Goal: Task Accomplishment & Management: Manage account settings

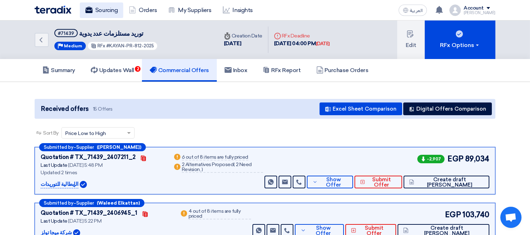
click at [102, 11] on link "Sourcing" at bounding box center [101, 10] width 43 height 16
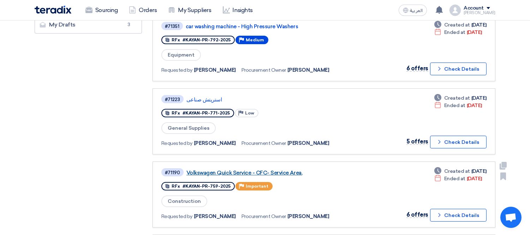
scroll to position [235, 0]
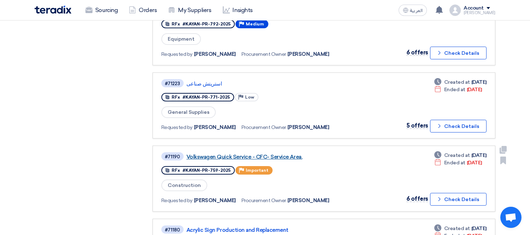
click at [281, 154] on link "Volkswagen Quick Service - CFC- Service Area." at bounding box center [274, 157] width 177 height 6
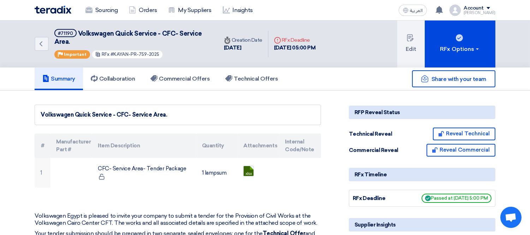
drag, startPoint x: 111, startPoint y: 51, endPoint x: 166, endPoint y: 53, distance: 55.5
click at [166, 53] on div "#71190 Volkswagen Quick Service - CFC- Service Area. Priority Important RFx #KA…" at bounding box center [131, 44] width 155 height 30
copy span "KAYAN-PR-759-2025"
click at [368, 12] on div "Sourcing Orders My Suppliers Insights العربية ع You have a new offer for 'توريد…" at bounding box center [264, 10] width 471 height 20
click at [445, 3] on span "1" at bounding box center [442, 5] width 6 height 6
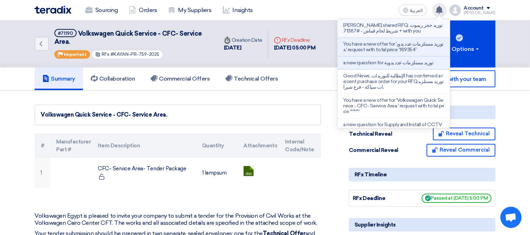
click at [386, 31] on p "[PERSON_NAME] shared RFQ: توريد حجر ريموت + شريط لحام قماش - #71387 with you" at bounding box center [393, 28] width 101 height 11
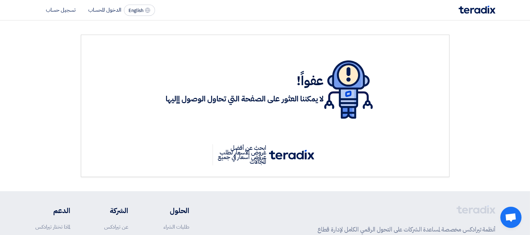
click at [475, 8] on img at bounding box center [477, 10] width 37 height 8
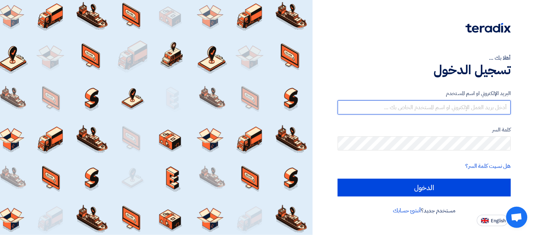
click at [425, 108] on input "text" at bounding box center [424, 107] width 173 height 14
type input "[PERSON_NAME][EMAIL_ADDRESS][PERSON_NAME][DOMAIN_NAME]"
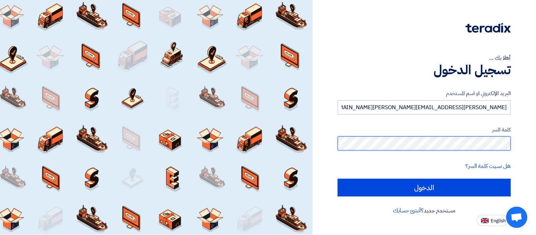
click at [338, 179] on input "الدخول" at bounding box center [424, 188] width 173 height 18
type input "Sign in"
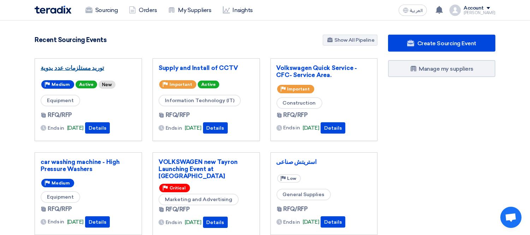
click at [75, 68] on link "توريد مستلزمات عدد يدوية" at bounding box center [88, 67] width 95 height 7
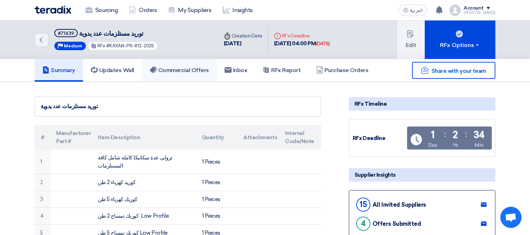
click at [186, 69] on h5 "Commercial Offers" at bounding box center [179, 70] width 59 height 7
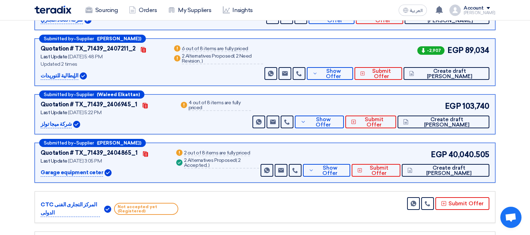
scroll to position [78, 0]
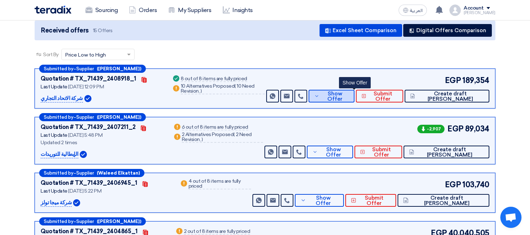
click at [355, 90] on button "Show Offer" at bounding box center [332, 96] width 46 height 13
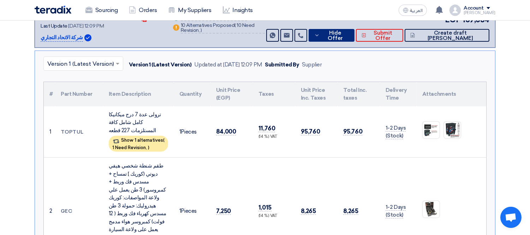
scroll to position [157, 0]
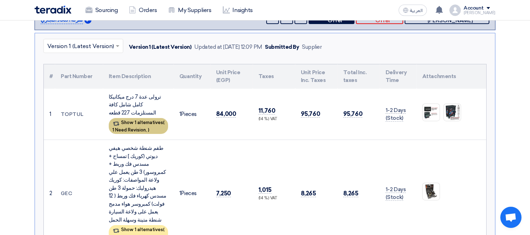
click at [153, 118] on div "Show 1 alternatives ( 1 Need Revision, )" at bounding box center [138, 126] width 59 height 16
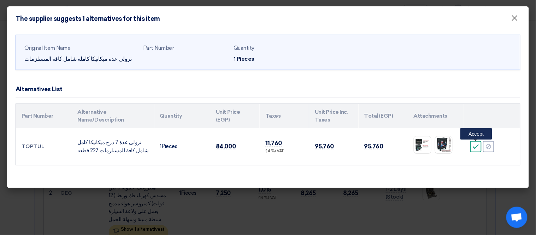
click at [476, 144] on icon "Accept" at bounding box center [475, 146] width 6 height 6
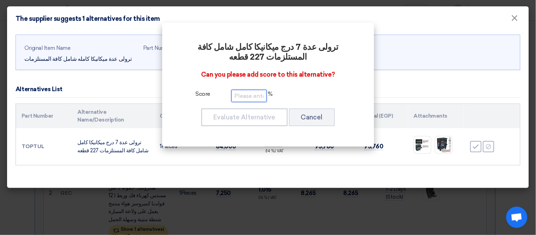
click at [238, 94] on input "number" at bounding box center [248, 96] width 35 height 12
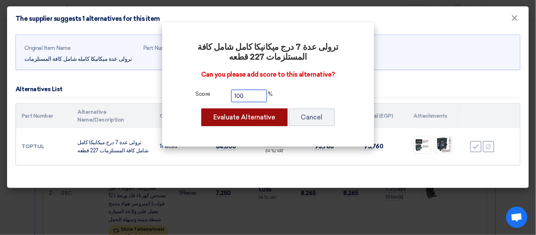
type input "100"
click at [240, 114] on button "Evaluate Alternative" at bounding box center [244, 117] width 86 height 18
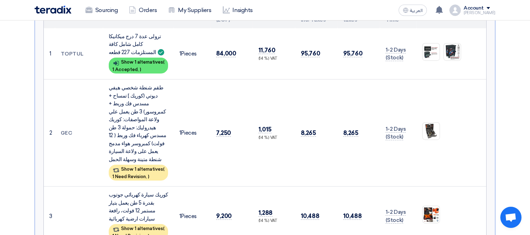
scroll to position [235, 0]
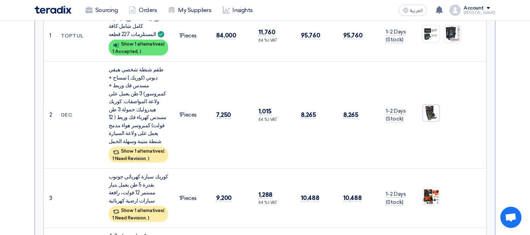
click at [435, 105] on img at bounding box center [431, 113] width 17 height 17
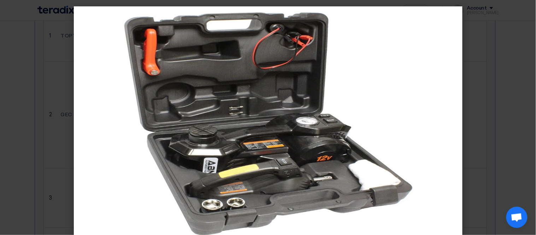
click at [15, 123] on modal-container at bounding box center [268, 117] width 536 height 235
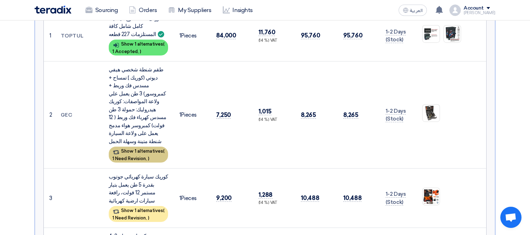
click at [139, 147] on div "Show 1 alternatives ( 1 Need Revision, )" at bounding box center [138, 155] width 59 height 16
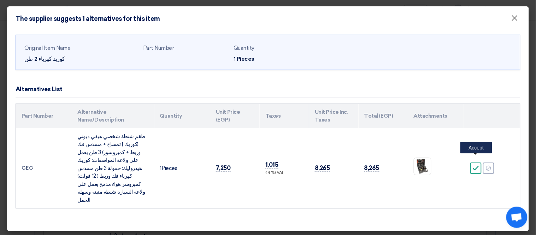
click at [473, 165] on icon "Accept" at bounding box center [475, 168] width 6 height 6
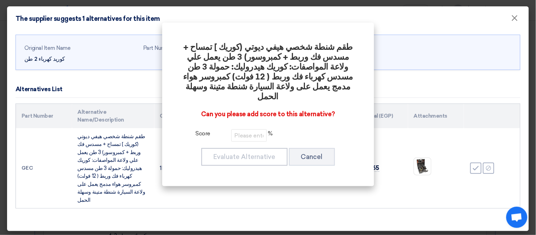
click at [246, 118] on div "طقم شنطة شخصي [PERSON_NAME] (كوريك ] تمساح + مسدس فك وربط + كمبروسور) 3 طن يعمل…" at bounding box center [268, 104] width 195 height 147
click at [240, 129] on input "number" at bounding box center [248, 135] width 35 height 12
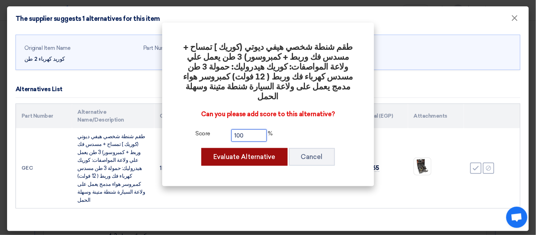
type input "100"
click at [257, 148] on button "Evaluate Alternative" at bounding box center [244, 157] width 86 height 18
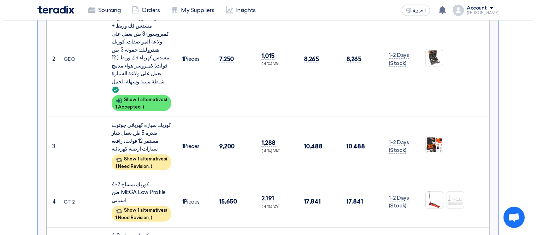
scroll to position [314, 0]
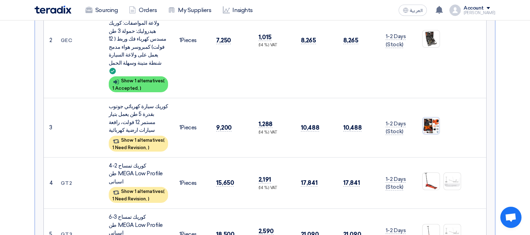
click at [428, 117] on img at bounding box center [431, 125] width 17 height 17
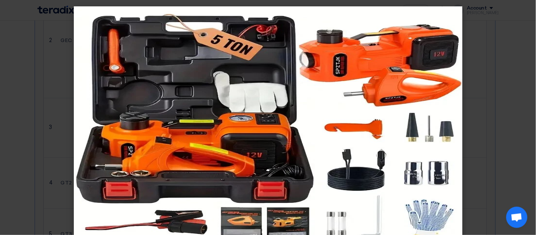
scroll to position [12, 0]
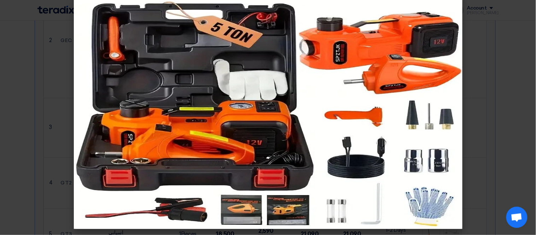
click at [30, 128] on modal-container at bounding box center [268, 117] width 536 height 235
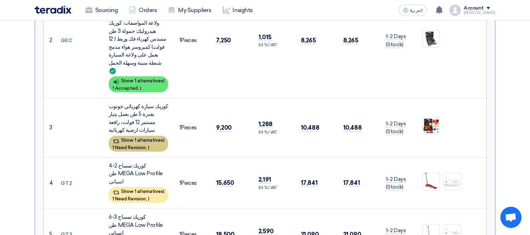
click at [138, 136] on div "Show 1 alternatives ( 1 Need Revision, )" at bounding box center [138, 144] width 59 height 16
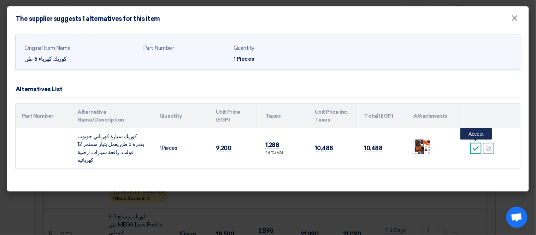
click at [479, 145] on div "Accept" at bounding box center [475, 148] width 11 height 11
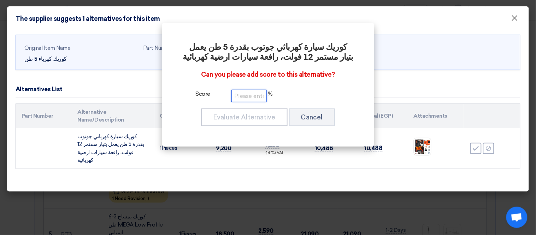
click at [259, 100] on input "number" at bounding box center [248, 96] width 35 height 12
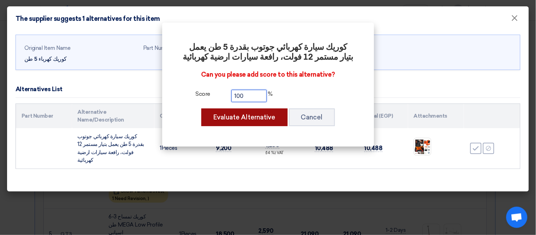
type input "100"
click at [253, 115] on button "Evaluate Alternative" at bounding box center [244, 117] width 86 height 18
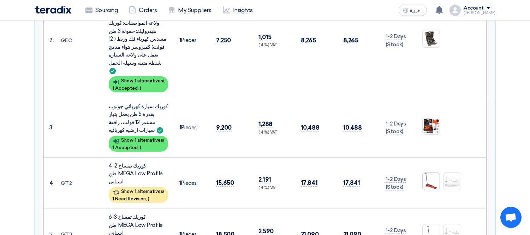
click at [433, 172] on img at bounding box center [431, 181] width 17 height 19
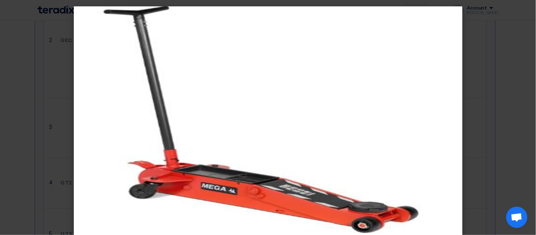
click at [6, 135] on modal-container at bounding box center [268, 117] width 536 height 235
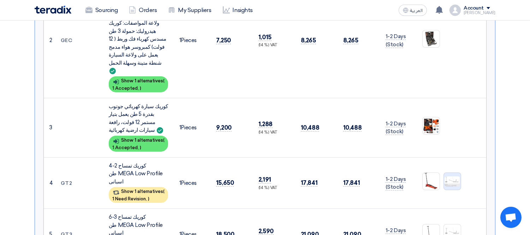
click at [460, 175] on img at bounding box center [452, 181] width 17 height 12
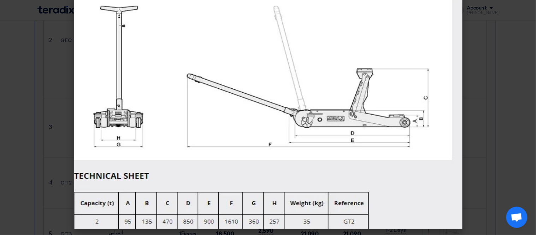
click at [20, 107] on modal-container at bounding box center [268, 117] width 536 height 235
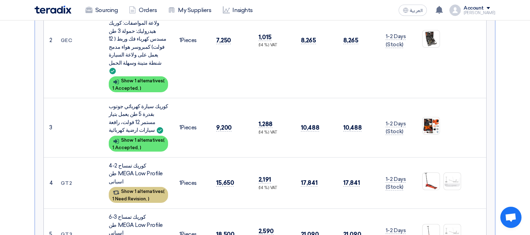
click at [135, 187] on div "Show 1 alternatives ( 1 Need Revision, )" at bounding box center [138, 195] width 59 height 16
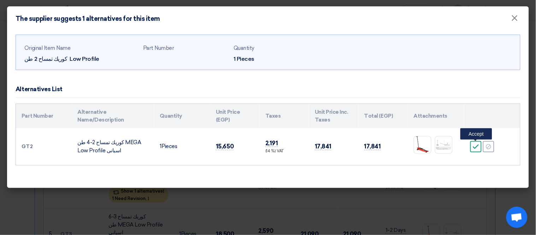
click at [473, 146] on icon "Accept" at bounding box center [475, 146] width 6 height 6
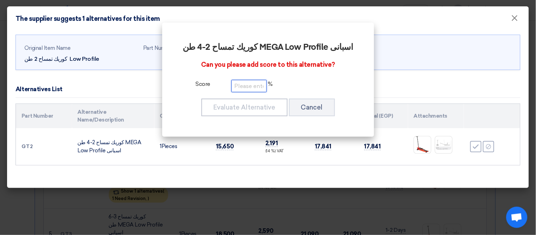
click at [246, 88] on input "number" at bounding box center [248, 86] width 35 height 12
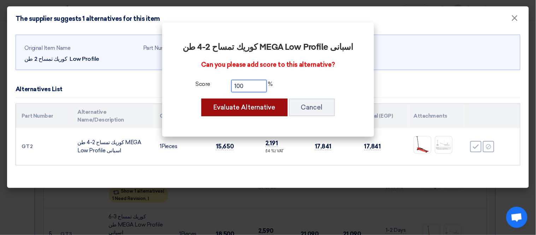
type input "100"
click at [257, 105] on button "Evaluate Alternative" at bounding box center [244, 108] width 86 height 18
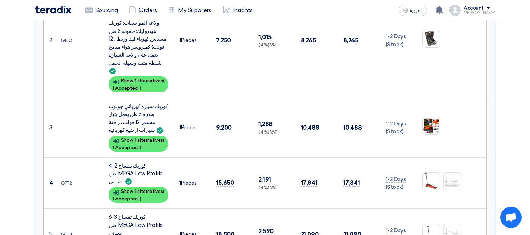
scroll to position [392, 0]
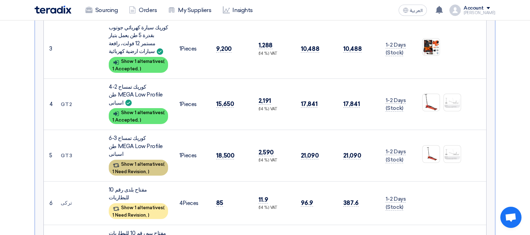
click at [140, 160] on div "Show 1 alternatives ( 1 Need Revision, )" at bounding box center [138, 168] width 59 height 16
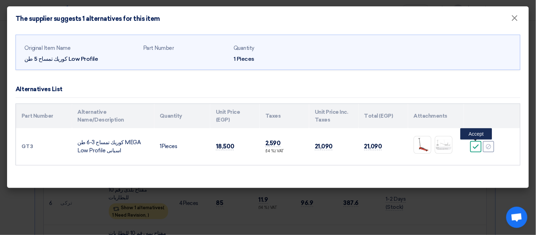
click at [475, 144] on icon "Accept" at bounding box center [475, 146] width 6 height 6
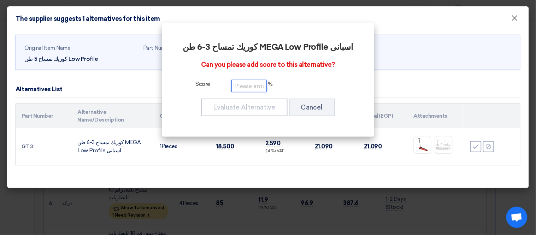
click at [244, 82] on input "number" at bounding box center [248, 86] width 35 height 12
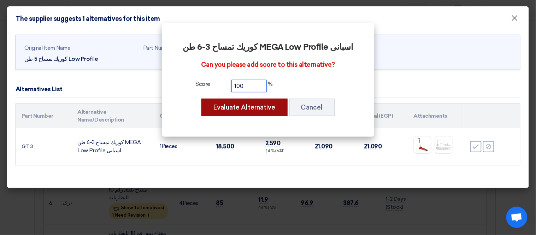
type input "100"
click at [262, 105] on button "Evaluate Alternative" at bounding box center [244, 108] width 86 height 18
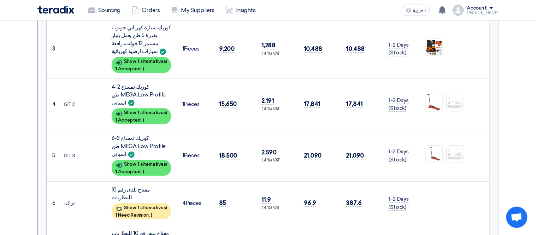
click at [517, 18] on div "Original Item Name كوريك تمساح 5 طن Low Profile Part Number Quantity 1 Pieces A…" at bounding box center [268, 91] width 522 height 157
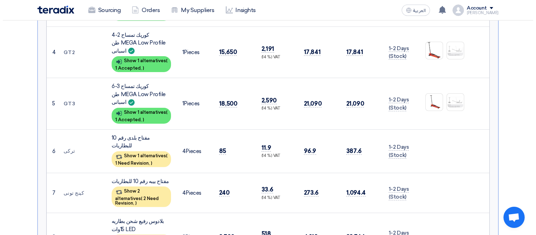
scroll to position [471, 0]
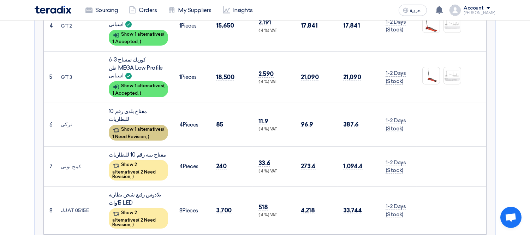
click at [138, 125] on div "Show 1 alternatives ( 1 Need Revision, )" at bounding box center [138, 133] width 59 height 16
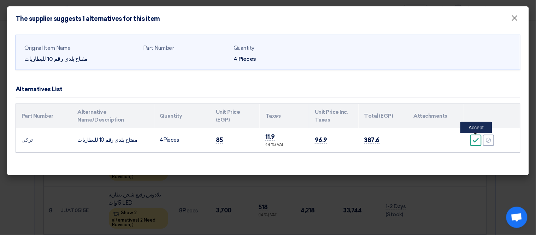
click at [475, 141] on use at bounding box center [476, 140] width 6 height 5
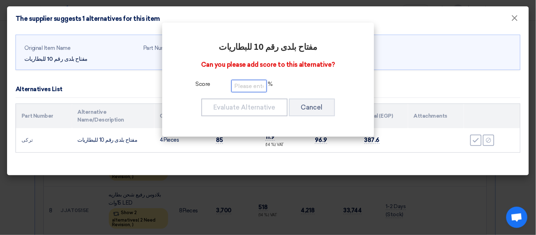
click at [254, 83] on input "number" at bounding box center [248, 86] width 35 height 12
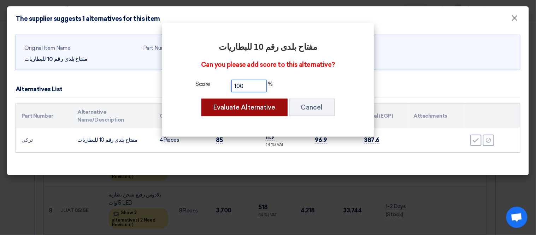
type input "100"
click at [257, 108] on button "Evaluate Alternative" at bounding box center [244, 108] width 86 height 18
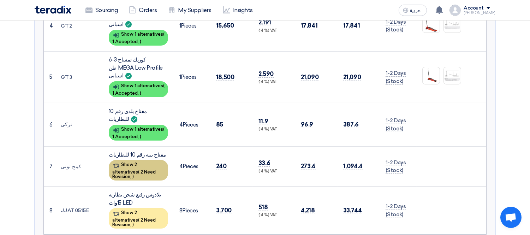
click at [139, 160] on div "Show 2 alternatives ( 2 Need Revision, )" at bounding box center [138, 170] width 59 height 20
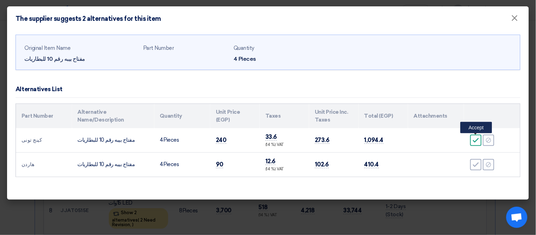
click at [478, 139] on use at bounding box center [476, 140] width 6 height 5
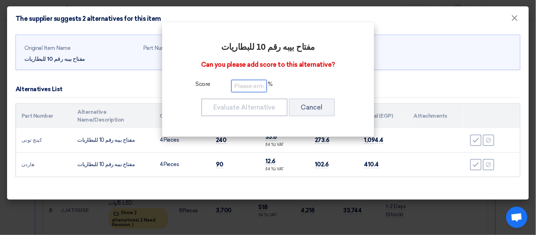
click at [252, 86] on input "number" at bounding box center [248, 86] width 35 height 12
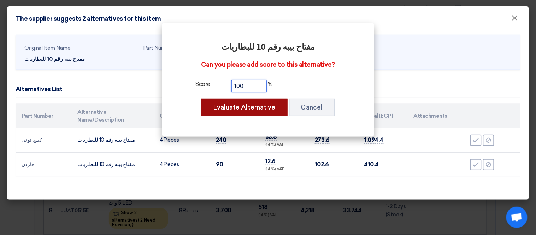
type input "100"
click at [253, 102] on button "Evaluate Alternative" at bounding box center [244, 108] width 86 height 18
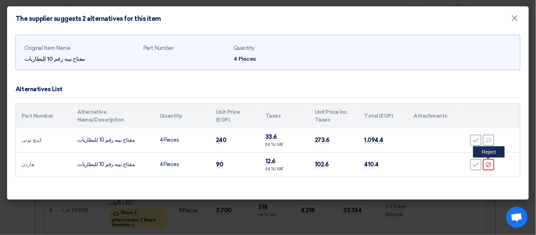
click at [492, 163] on div "Reject" at bounding box center [488, 164] width 11 height 11
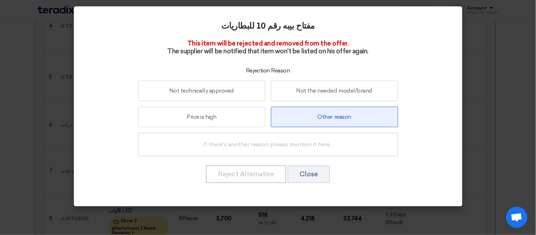
click at [316, 116] on label "Other reason" at bounding box center [334, 117] width 127 height 20
click at [332, 116] on input "Other reason" at bounding box center [334, 116] width 5 height 5
radio input "true"
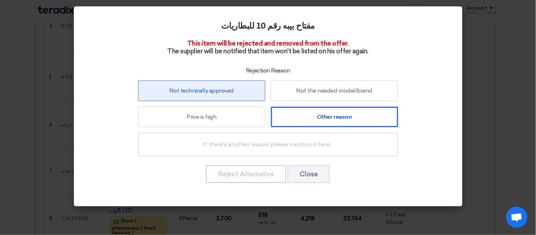
click at [193, 94] on label "Not technically approved" at bounding box center [201, 91] width 127 height 20
click at [199, 93] on input "Not technically approved" at bounding box center [201, 90] width 5 height 5
radio input "true"
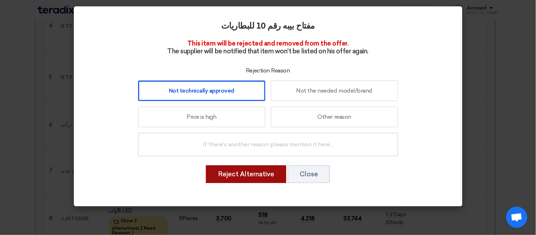
click at [251, 173] on button "Reject Alternative" at bounding box center [246, 174] width 80 height 18
click at [243, 173] on button "Reject Alternative" at bounding box center [246, 174] width 80 height 18
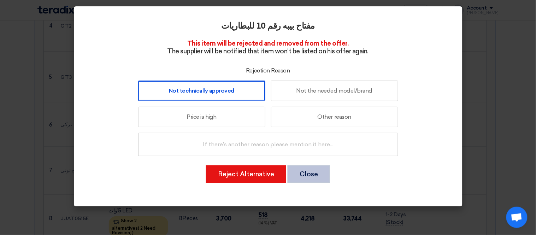
click at [304, 174] on button "Close" at bounding box center [308, 174] width 42 height 18
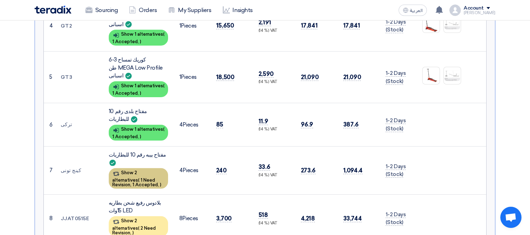
click at [138, 168] on div "Show 2 alternatives ( 1 Need Revision, 1 Accepted, )" at bounding box center [138, 178] width 59 height 20
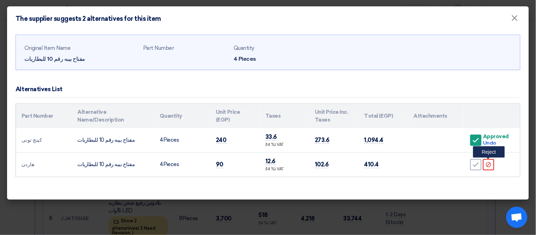
click at [486, 167] on icon "Reject" at bounding box center [488, 164] width 6 height 6
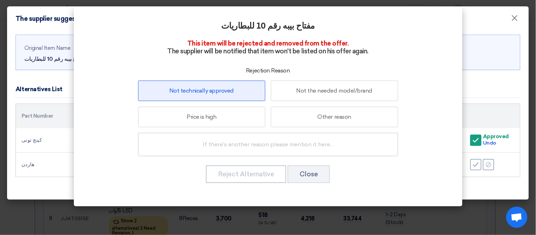
click at [206, 96] on label "Not technically approved" at bounding box center [201, 91] width 127 height 20
click at [204, 93] on input "Not technically approved" at bounding box center [201, 90] width 5 height 5
radio input "true"
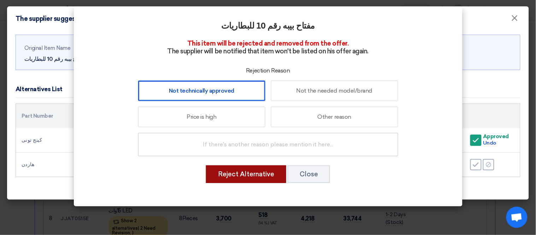
click at [244, 171] on button "Reject Alternative" at bounding box center [246, 174] width 80 height 18
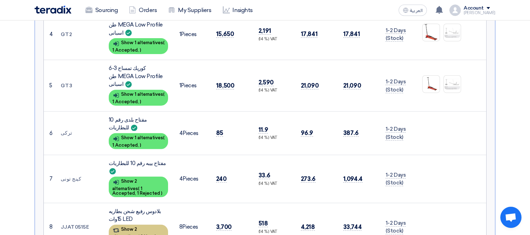
click at [137, 225] on div "Show 2 alternatives ( 2 Need Revision, )" at bounding box center [138, 235] width 59 height 20
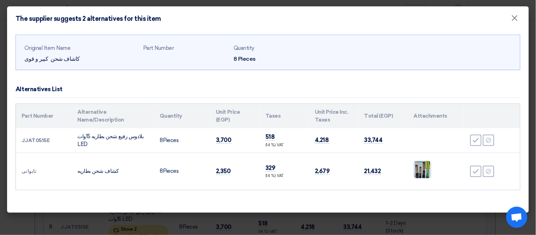
click at [418, 168] on img at bounding box center [422, 169] width 17 height 36
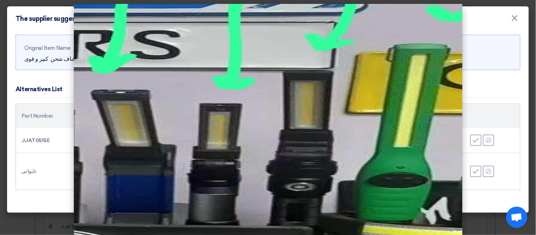
scroll to position [0, 0]
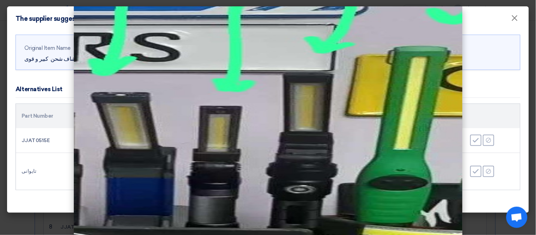
click at [24, 190] on modal-container at bounding box center [268, 117] width 536 height 235
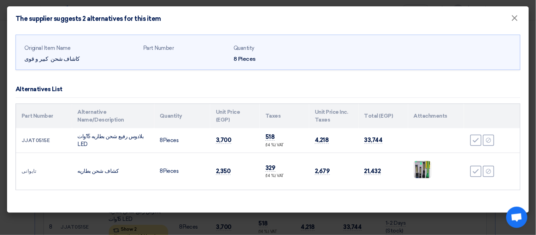
click at [30, 139] on td "JJAT0515E" at bounding box center [44, 140] width 56 height 25
copy td "JJAT0515E"
click at [421, 169] on img at bounding box center [422, 169] width 17 height 36
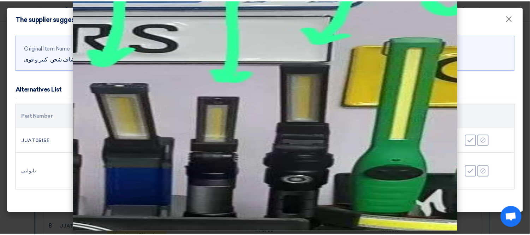
scroll to position [12, 0]
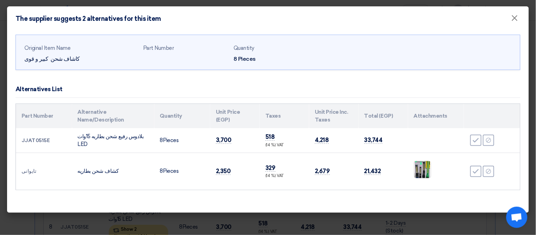
click at [5, 197] on modal-container "The supplier suggests 2 alternatives for this item × Original Item Name كاشاف ش…" at bounding box center [268, 117] width 536 height 235
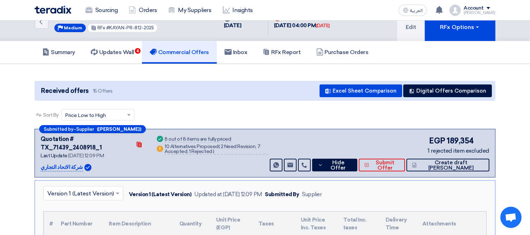
scroll to position [0, 0]
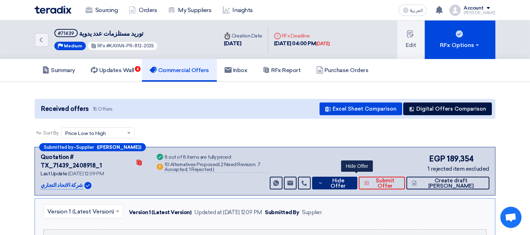
click at [347, 177] on button "Hide Offer" at bounding box center [334, 183] width 45 height 13
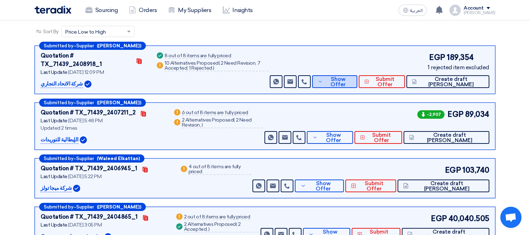
scroll to position [97, 0]
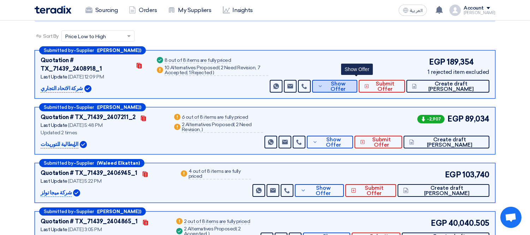
click at [347, 81] on span "Show Offer" at bounding box center [338, 86] width 27 height 11
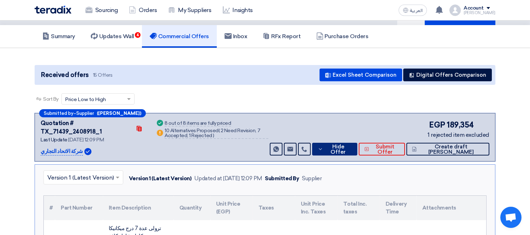
scroll to position [0, 0]
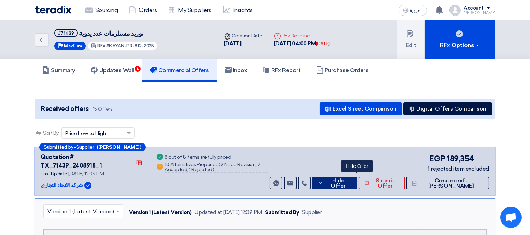
click at [347, 177] on button "Hide Offer" at bounding box center [334, 183] width 45 height 13
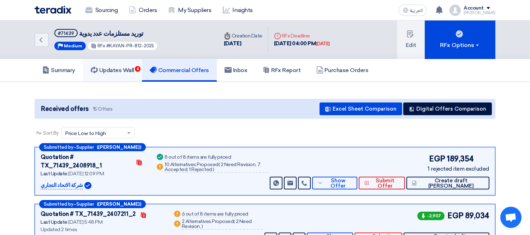
click at [121, 68] on h5 "Updates Wall 4" at bounding box center [112, 70] width 43 height 7
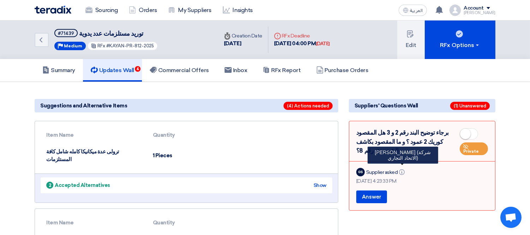
click at [403, 169] on use at bounding box center [402, 172] width 6 height 6
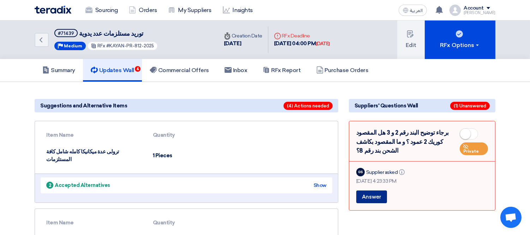
click at [376, 190] on button "Answer" at bounding box center [371, 196] width 31 height 13
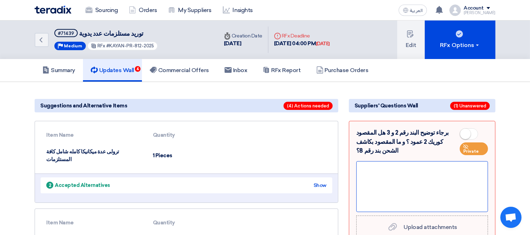
click at [433, 169] on div at bounding box center [422, 186] width 132 height 51
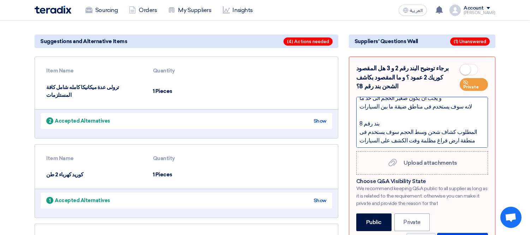
scroll to position [123, 0]
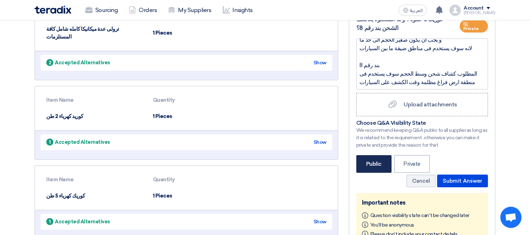
click at [378, 155] on label "Public" at bounding box center [373, 164] width 35 height 18
click at [371, 161] on input "Public" at bounding box center [368, 163] width 5 height 5
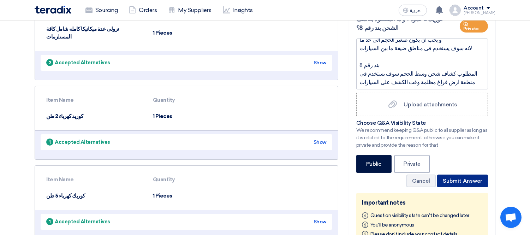
click at [449, 174] on button "Submit Answer" at bounding box center [462, 180] width 51 height 13
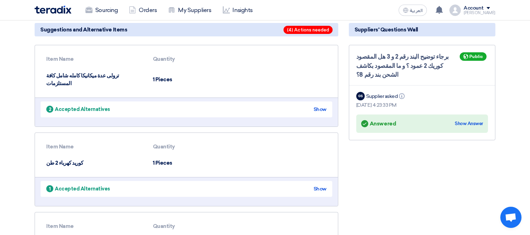
scroll to position [0, 0]
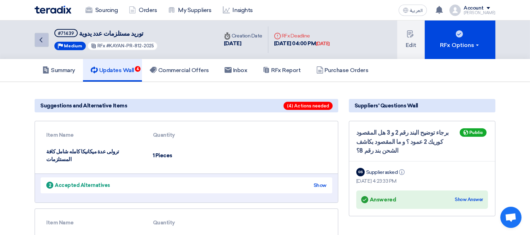
click at [42, 41] on use at bounding box center [41, 39] width 3 height 5
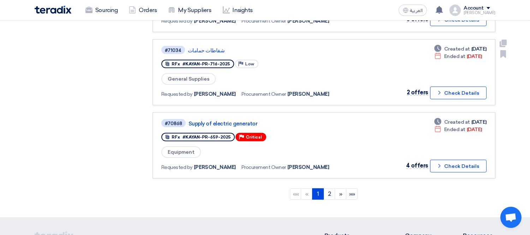
scroll to position [637, 0]
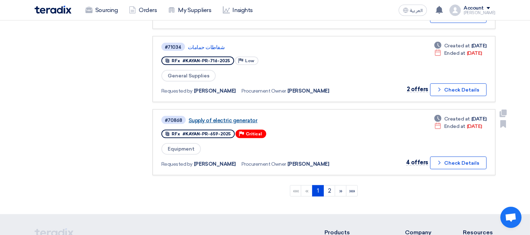
click at [227, 117] on link "Supply of electric generator" at bounding box center [277, 120] width 177 height 6
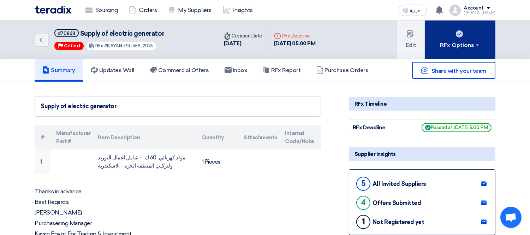
click at [463, 33] on button "RFx Options" at bounding box center [460, 39] width 71 height 38
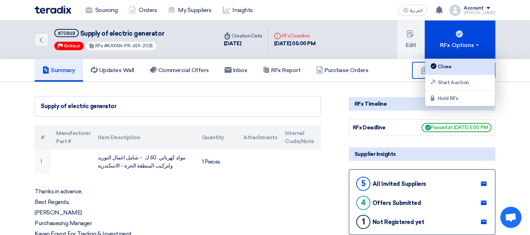
click at [447, 62] on div "Close" at bounding box center [459, 66] width 61 height 8
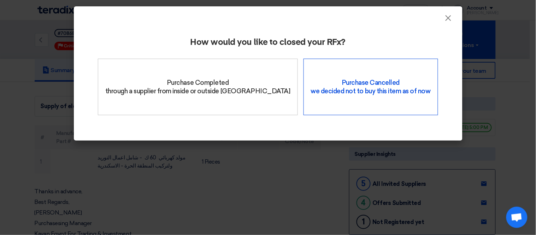
click at [352, 94] on div "Purchase Cancelled we decided not to buy this item as of now" at bounding box center [370, 87] width 135 height 56
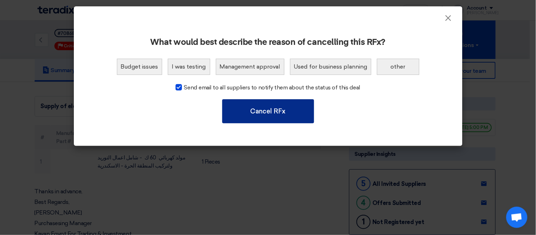
click at [281, 110] on button "Cancel RFx" at bounding box center [268, 111] width 92 height 24
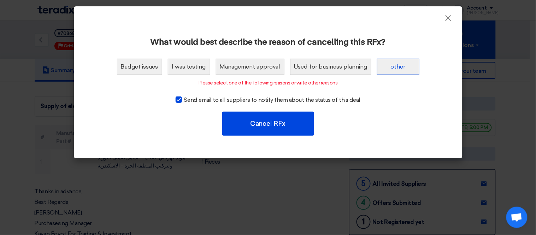
click at [400, 70] on button "other" at bounding box center [398, 67] width 42 height 16
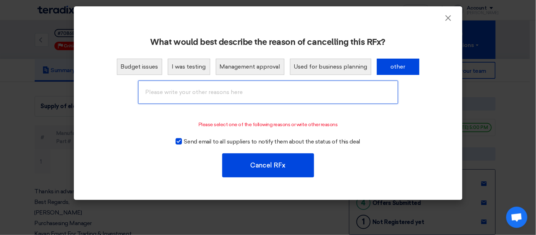
click at [247, 92] on input "text" at bounding box center [268, 92] width 260 height 23
drag, startPoint x: 187, startPoint y: 93, endPoint x: 102, endPoint y: 97, distance: 85.9
click at [102, 97] on div "we will ne" at bounding box center [268, 92] width 349 height 29
paste input "The tender will be re-tendered based on the required specifications."
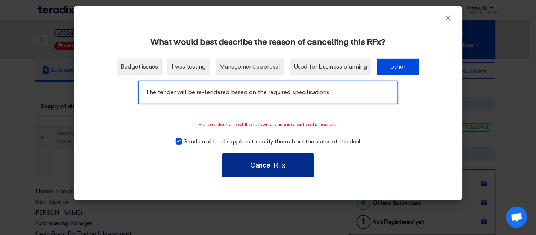
type input "The tender will be re-tendered based on the required specifications."
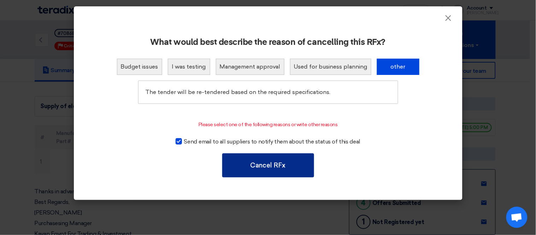
click at [269, 164] on button "Cancel RFx" at bounding box center [268, 165] width 92 height 24
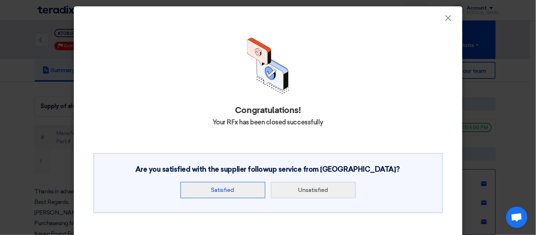
click at [240, 186] on button "Satisfied" at bounding box center [222, 190] width 85 height 16
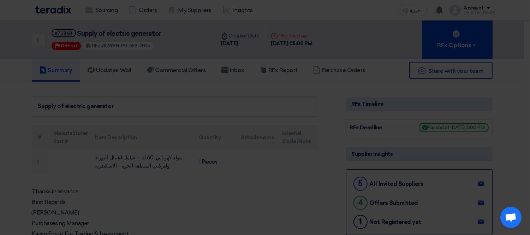
click at [240, 186] on div "Are you satisfied with the supplier followup service from [GEOGRAPHIC_DATA]? Sa…" at bounding box center [265, 165] width 349 height 59
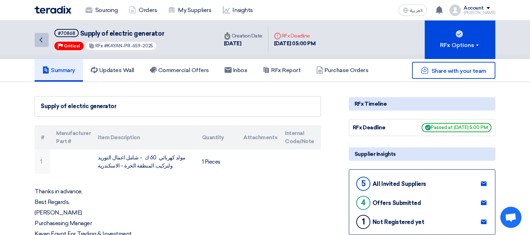
click at [42, 39] on icon "Back" at bounding box center [41, 40] width 8 height 8
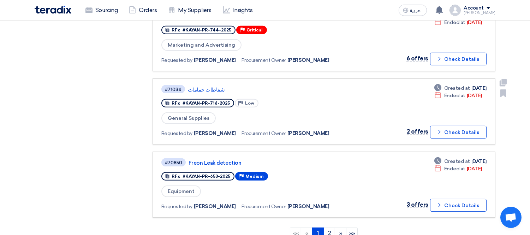
scroll to position [595, 0]
click at [447, 126] on button "Check details Check Details" at bounding box center [458, 132] width 56 height 13
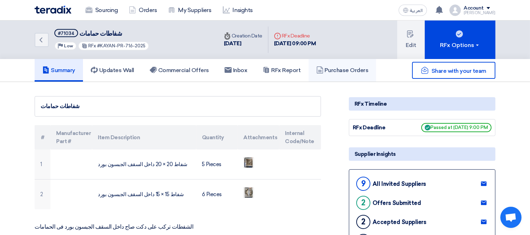
click at [340, 72] on h5 "Purchase Orders" at bounding box center [342, 70] width 52 height 7
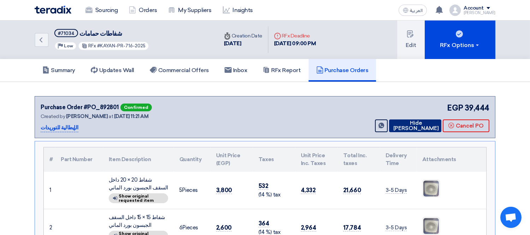
click at [403, 119] on button "Hide [PERSON_NAME]" at bounding box center [415, 125] width 52 height 13
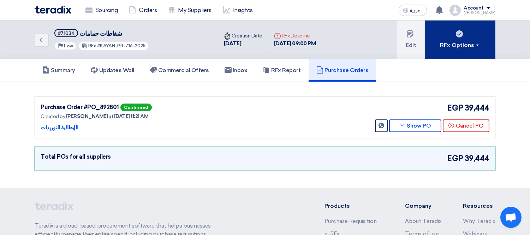
click at [464, 46] on div "RFx Options" at bounding box center [460, 45] width 40 height 8
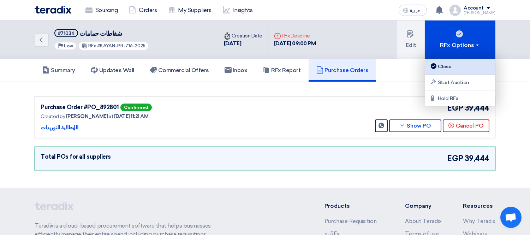
click at [446, 62] on div "Close" at bounding box center [459, 66] width 61 height 8
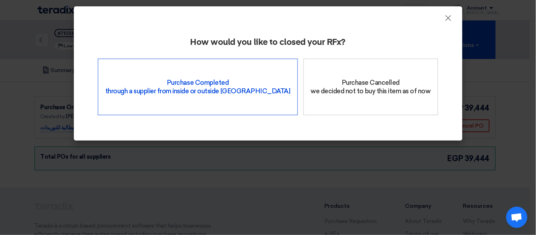
click at [230, 97] on div "Purchase Completed through a supplier from inside or outside Teradix" at bounding box center [198, 87] width 200 height 56
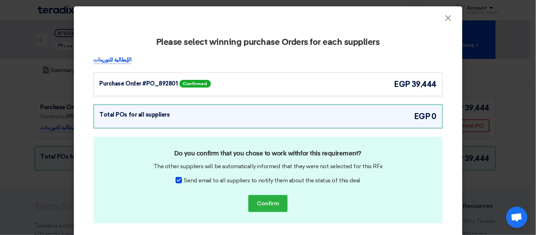
click at [326, 87] on div "Purchase Order #PO_892801 Confirmed egp 39,444" at bounding box center [268, 84] width 337 height 12
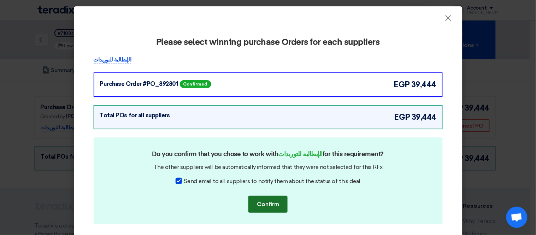
click at [269, 203] on button "Confirm" at bounding box center [267, 204] width 39 height 17
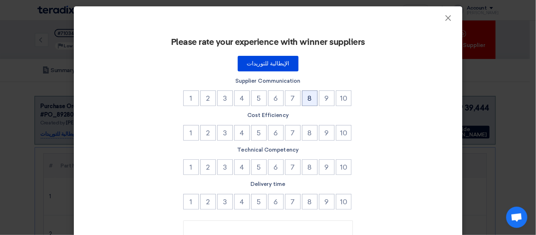
click at [309, 94] on button "8" at bounding box center [310, 98] width 16 height 16
click at [326, 130] on button "9" at bounding box center [327, 133] width 16 height 16
click at [307, 166] on button "8" at bounding box center [310, 167] width 16 height 16
click at [324, 199] on button "9" at bounding box center [327, 202] width 16 height 16
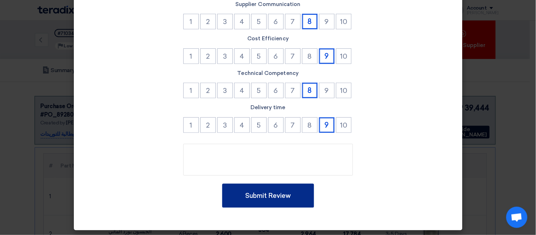
click at [258, 191] on button "Submit Review" at bounding box center [268, 196] width 92 height 24
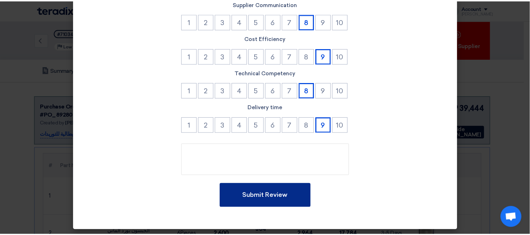
scroll to position [15, 0]
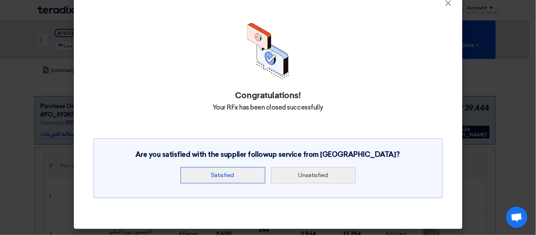
click at [234, 175] on button "Satisfied" at bounding box center [222, 175] width 85 height 16
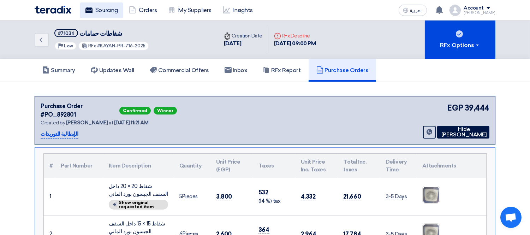
click at [99, 11] on link "Sourcing" at bounding box center [101, 10] width 43 height 16
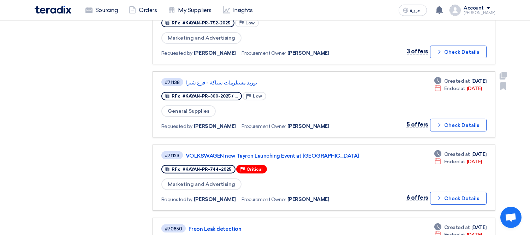
scroll to position [454, 0]
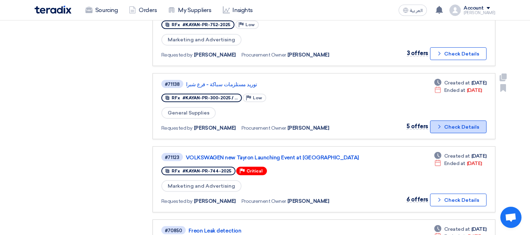
click at [459, 120] on button "Check details Check Details" at bounding box center [458, 126] width 56 height 13
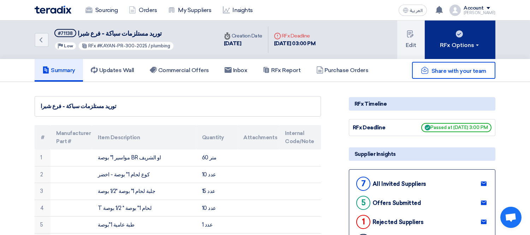
click at [456, 39] on button "RFx Options" at bounding box center [460, 39] width 71 height 38
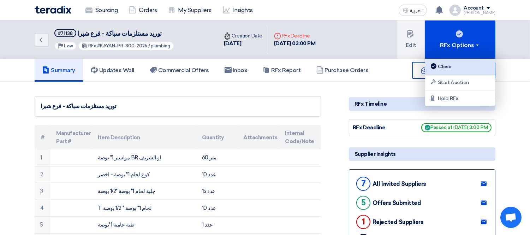
click at [439, 65] on div "Close" at bounding box center [459, 66] width 61 height 8
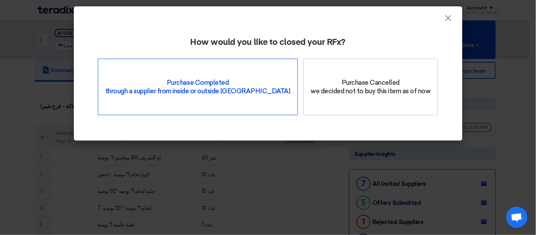
click at [218, 81] on div "Purchase Completed through a supplier from inside or outside Teradix" at bounding box center [198, 87] width 200 height 56
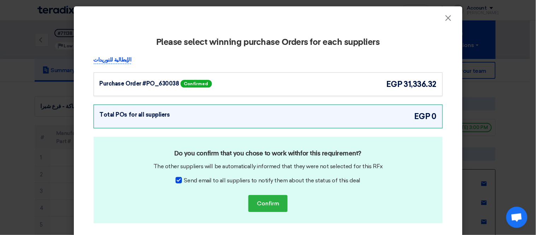
click at [266, 85] on div "Purchase Order #PO_630038 Confirmed egp 31,336.32" at bounding box center [268, 84] width 337 height 12
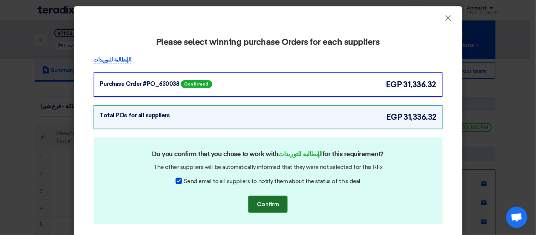
click at [262, 202] on button "Confirm" at bounding box center [267, 204] width 39 height 17
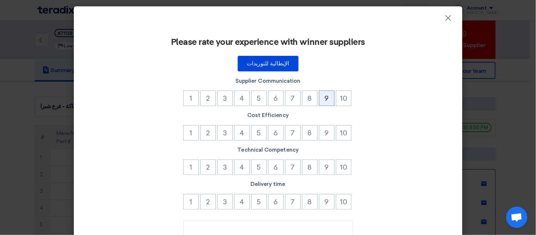
click at [321, 98] on button "9" at bounding box center [327, 98] width 16 height 16
click at [305, 90] on button "8" at bounding box center [310, 98] width 16 height 16
click at [326, 131] on button "9" at bounding box center [327, 133] width 16 height 16
click at [323, 163] on button "9" at bounding box center [327, 167] width 16 height 16
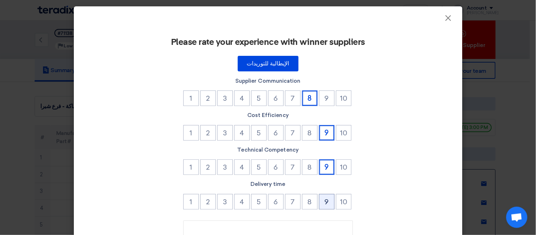
click at [321, 203] on button "9" at bounding box center [327, 202] width 16 height 16
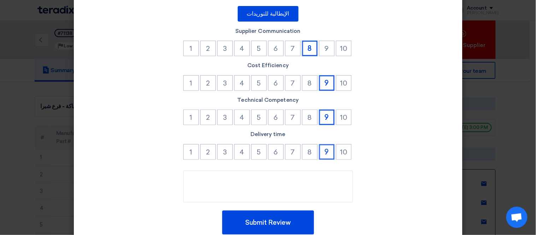
scroll to position [77, 0]
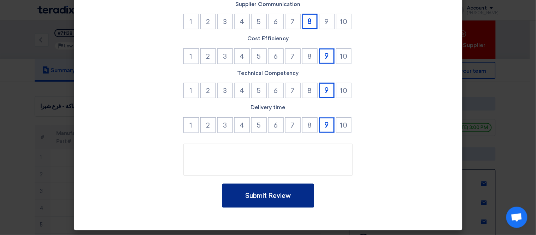
click at [273, 190] on button "Submit Review" at bounding box center [268, 196] width 92 height 24
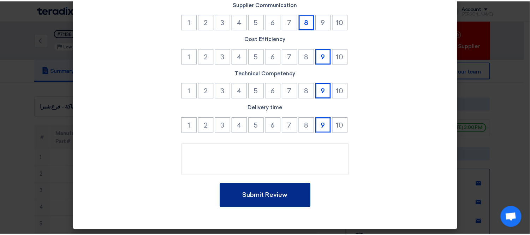
scroll to position [15, 0]
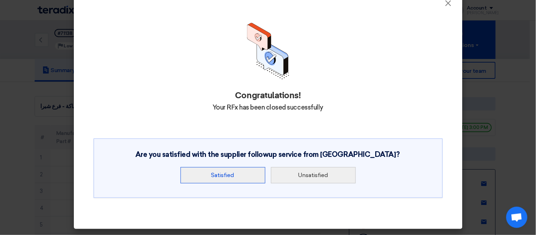
click at [228, 169] on button "Satisfied" at bounding box center [222, 175] width 85 height 16
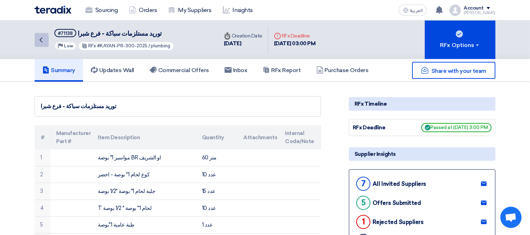
click at [44, 40] on icon "Back" at bounding box center [41, 40] width 8 height 8
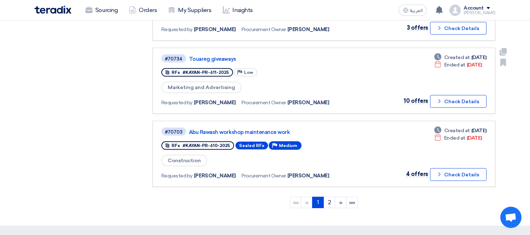
scroll to position [627, 0]
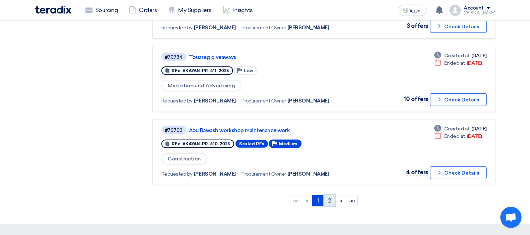
click at [327, 195] on link "2" at bounding box center [329, 200] width 12 height 11
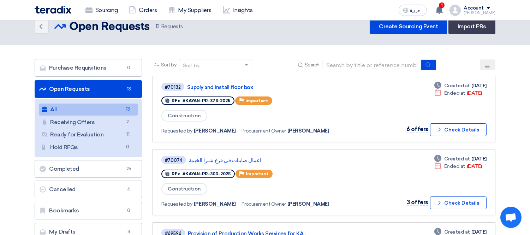
scroll to position [0, 0]
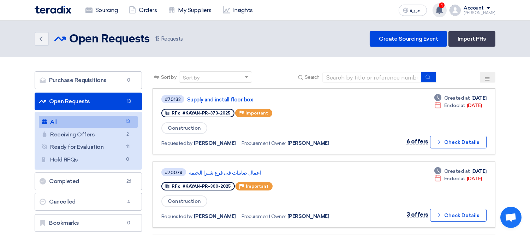
click at [445, 6] on span "1" at bounding box center [442, 5] width 6 height 6
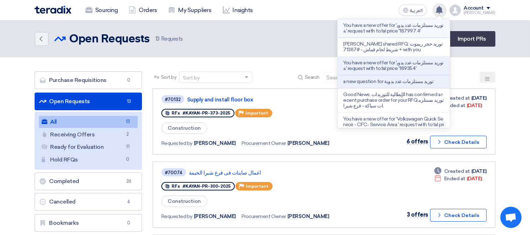
click at [419, 24] on p "You have a new offer for 'توريد مستلزمات عدد يدوية' request with total price '1…" at bounding box center [393, 28] width 101 height 11
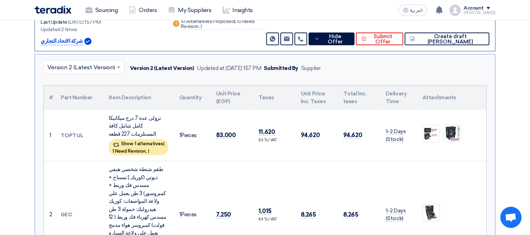
scroll to position [146, 0]
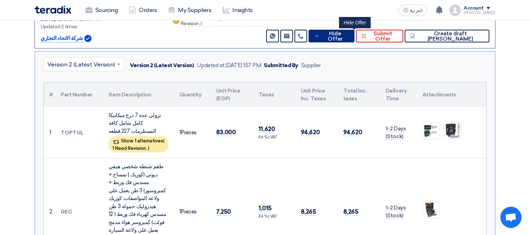
click at [349, 36] on span "Hide Offer" at bounding box center [335, 36] width 27 height 11
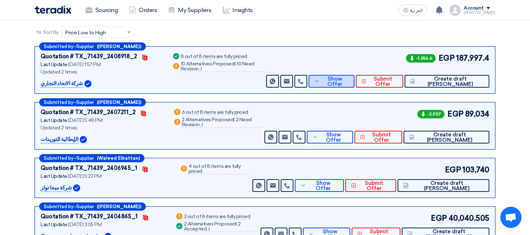
scroll to position [100, 0]
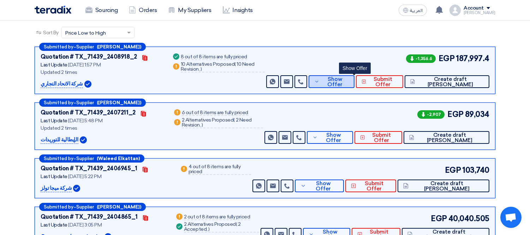
click at [353, 75] on button "Show Offer" at bounding box center [332, 81] width 46 height 13
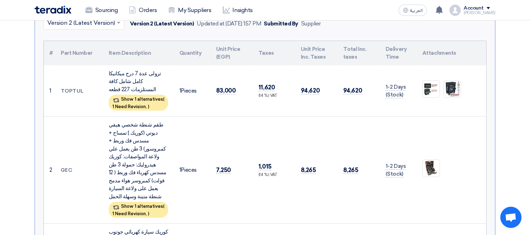
scroll to position [177, 0]
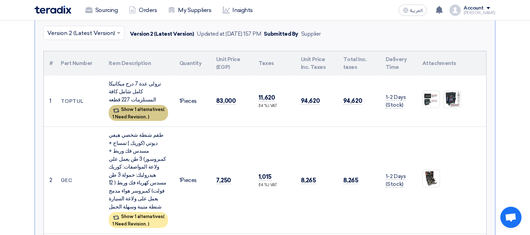
click at [137, 105] on div "Show 1 alternatives ( 1 Need Revision, )" at bounding box center [138, 113] width 59 height 16
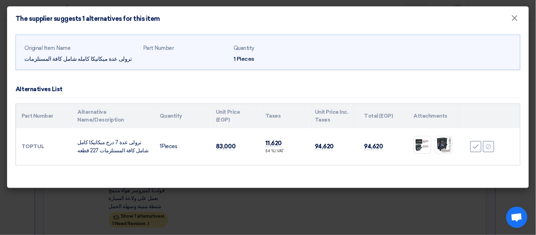
click at [15, 203] on modal-container "The supplier suggests 1 alternatives for this item × Original Item Name ترولى ع…" at bounding box center [268, 117] width 536 height 235
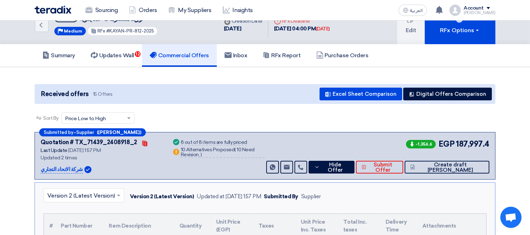
scroll to position [0, 0]
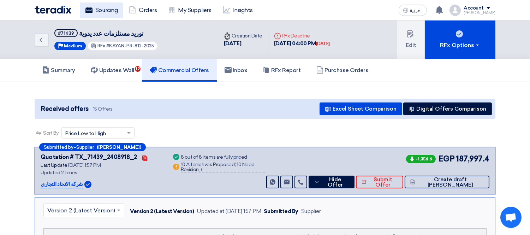
click at [111, 13] on link "Sourcing" at bounding box center [101, 10] width 43 height 16
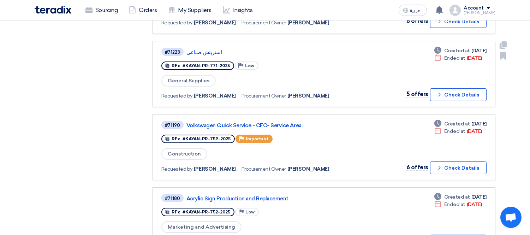
scroll to position [268, 0]
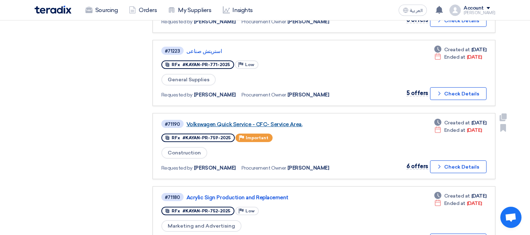
click at [258, 121] on link "Volkswagen Quick Service - CFC- Service Area." at bounding box center [274, 124] width 177 height 6
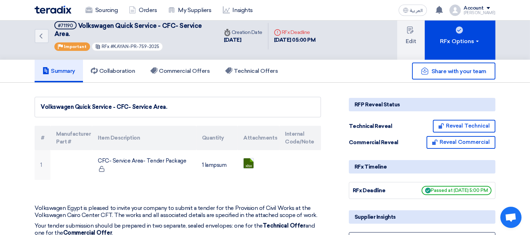
scroll to position [1, 0]
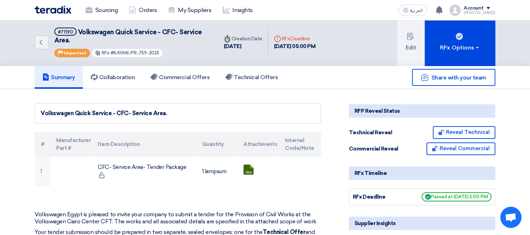
click at [365, 72] on div "Share with your team" at bounding box center [422, 77] width 147 height 17
click at [457, 127] on button "Reveal Technical" at bounding box center [464, 132] width 62 height 13
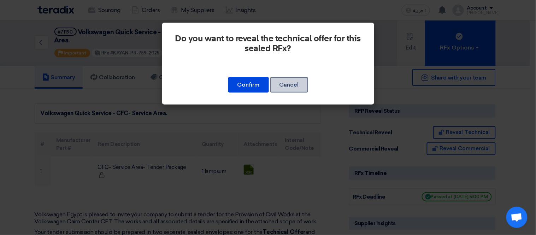
click at [296, 86] on button "Cancel" at bounding box center [289, 85] width 38 height 16
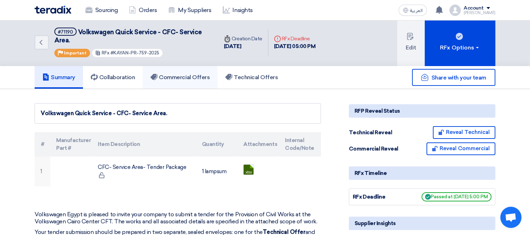
click at [191, 74] on h5 "Commercial Offers" at bounding box center [179, 77] width 59 height 7
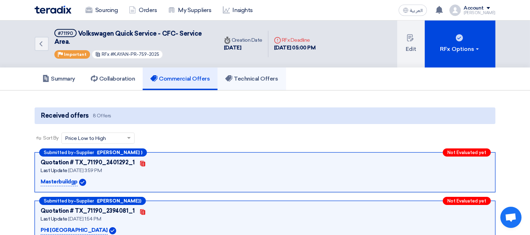
click at [255, 76] on h5 "Technical Offers" at bounding box center [251, 78] width 53 height 7
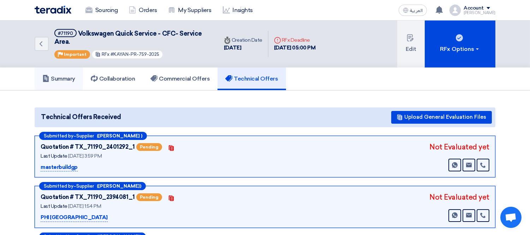
click at [64, 77] on h5 "Summary" at bounding box center [58, 78] width 33 height 7
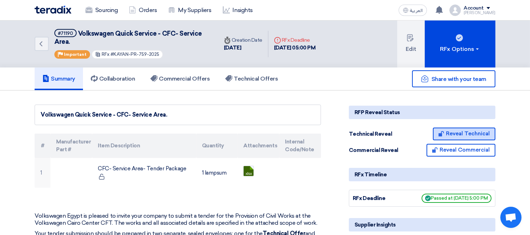
click at [463, 132] on button "Reveal Technical" at bounding box center [464, 133] width 62 height 13
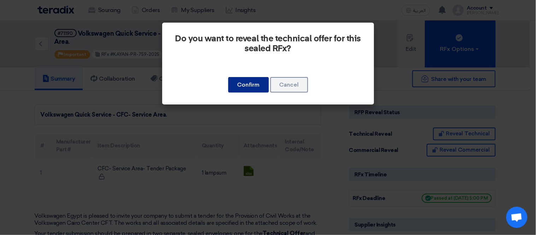
click at [253, 86] on button "Confirm" at bounding box center [248, 85] width 41 height 16
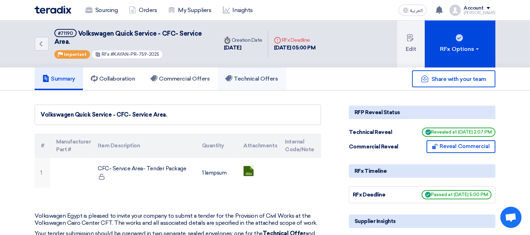
click at [253, 78] on h5 "Technical Offers" at bounding box center [251, 78] width 53 height 7
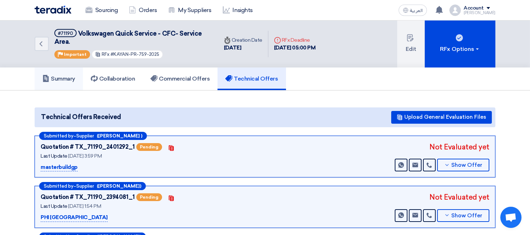
click at [65, 79] on h5 "Summary" at bounding box center [58, 78] width 33 height 7
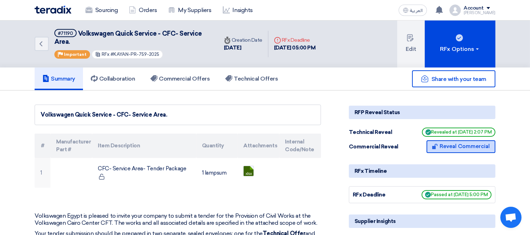
click at [454, 143] on button "Reveal Commercial" at bounding box center [461, 146] width 69 height 13
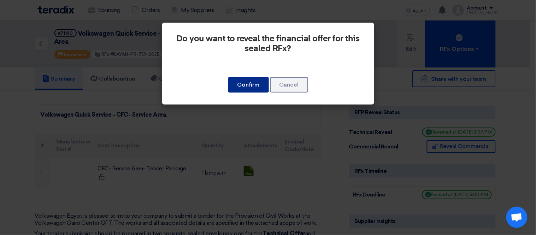
click at [257, 88] on button "Confirm" at bounding box center [248, 85] width 41 height 16
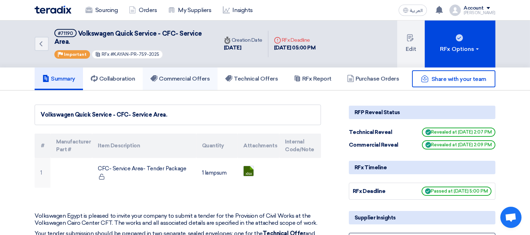
click at [189, 79] on h5 "Commercial Offers" at bounding box center [179, 78] width 59 height 7
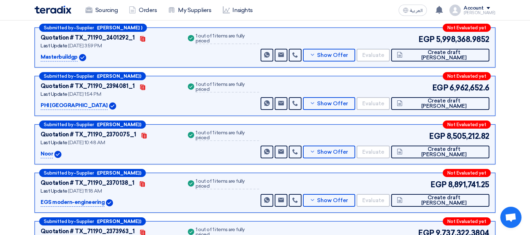
scroll to position [128, 0]
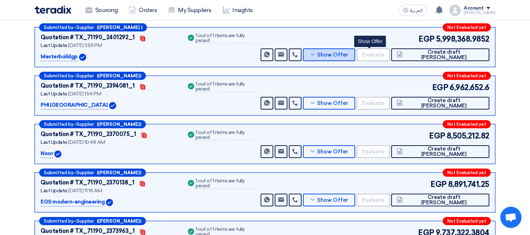
click at [348, 52] on span "Show Offer" at bounding box center [332, 54] width 31 height 5
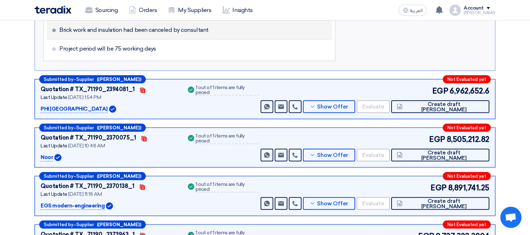
scroll to position [596, 0]
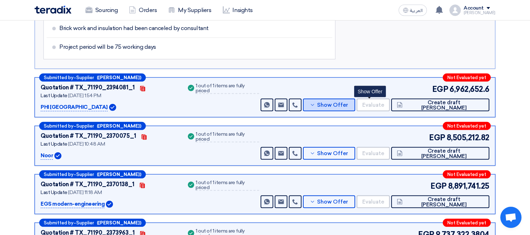
click at [355, 101] on button "Show Offer" at bounding box center [329, 105] width 52 height 13
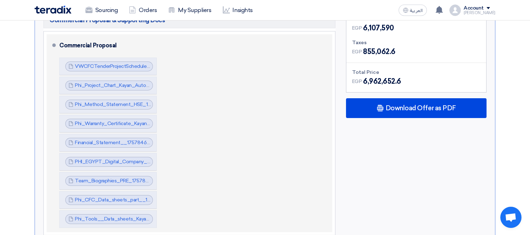
scroll to position [331, 0]
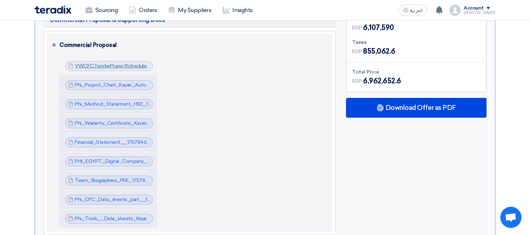
click at [97, 63] on link "VWCFCTenderProjectSchedule_1757846616615.pdf" at bounding box center [134, 66] width 119 height 6
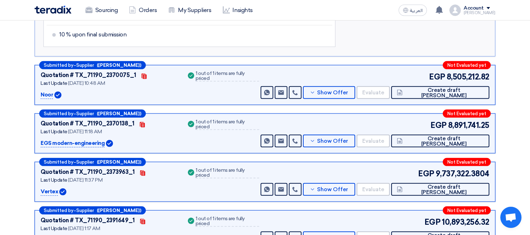
scroll to position [691, 0]
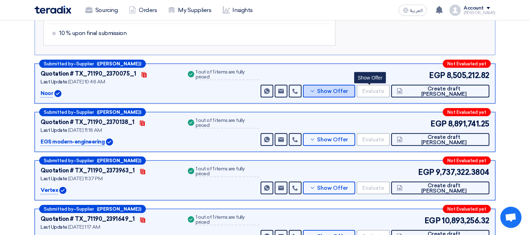
click at [355, 93] on button "Show Offer" at bounding box center [329, 91] width 52 height 13
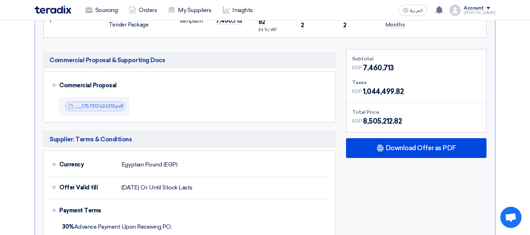
scroll to position [345, 0]
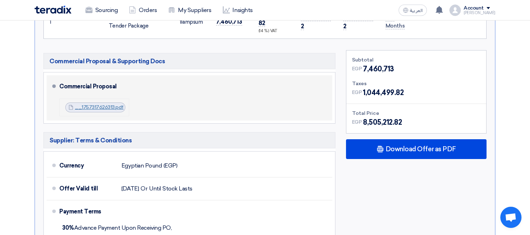
click at [100, 108] on link "__1757317626313.pdf" at bounding box center [99, 107] width 49 height 6
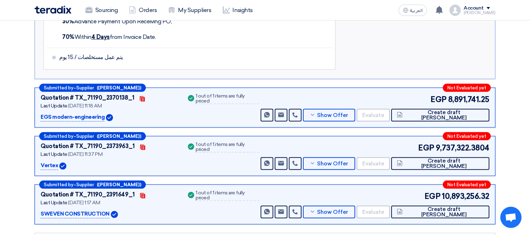
scroll to position [552, 0]
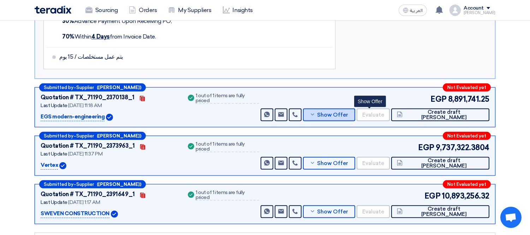
click at [348, 112] on span "Show Offer" at bounding box center [332, 114] width 31 height 5
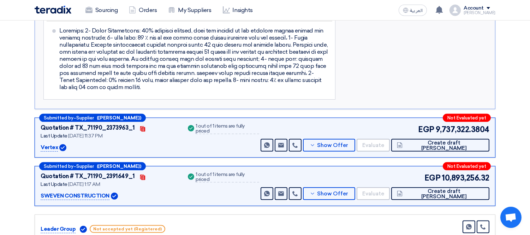
scroll to position [620, 0]
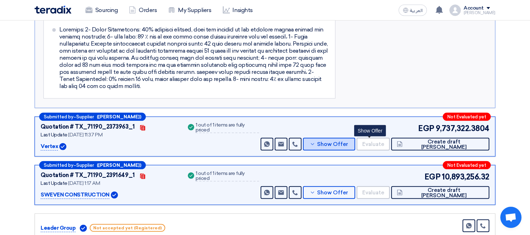
click at [348, 142] on span "Show Offer" at bounding box center [332, 144] width 31 height 5
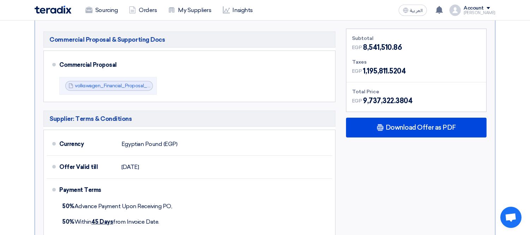
scroll to position [456, 0]
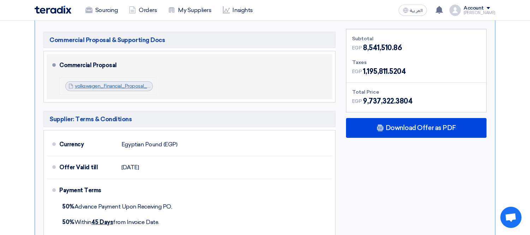
click at [117, 83] on link "volkswagen_Financial_Proposal_1757363741076.pdf" at bounding box center [133, 86] width 116 height 6
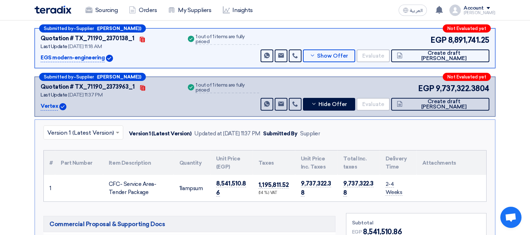
scroll to position [272, 0]
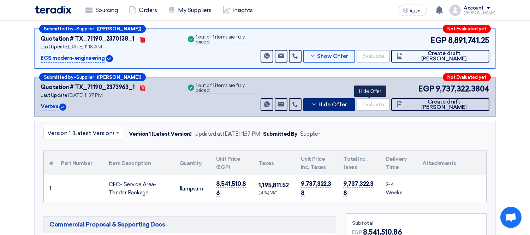
click at [355, 105] on button "Hide Offer" at bounding box center [329, 104] width 52 height 13
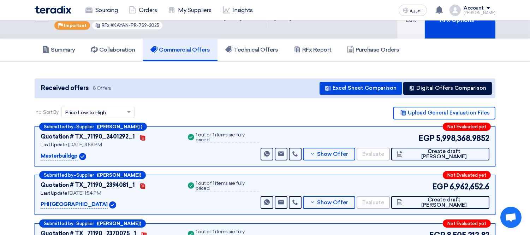
scroll to position [29, 0]
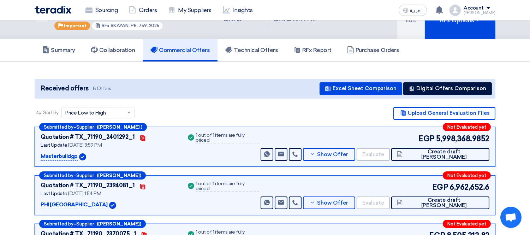
click at [302, 119] on div "Sort By Sort by × Price Low to High × Upload General Evaluation Files" at bounding box center [265, 117] width 461 height 20
click at [70, 53] on link "Summary" at bounding box center [59, 50] width 48 height 23
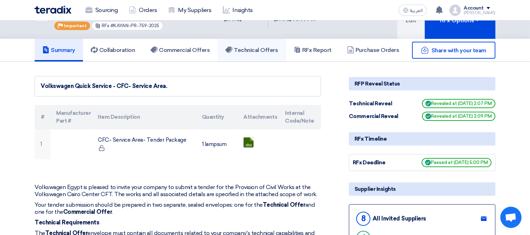
click at [255, 47] on h5 "Technical Offers" at bounding box center [251, 50] width 53 height 7
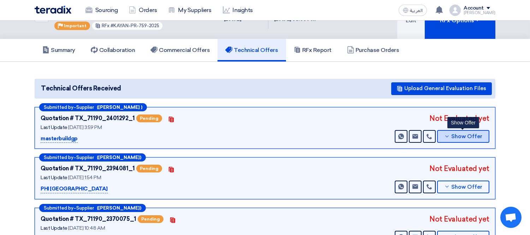
click at [460, 131] on button "Show Offer" at bounding box center [463, 136] width 52 height 13
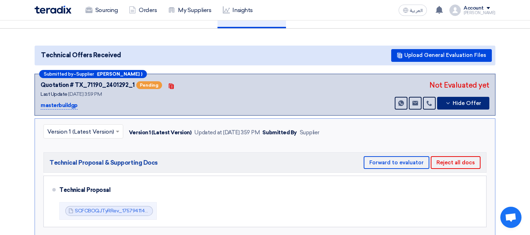
scroll to position [61, 0]
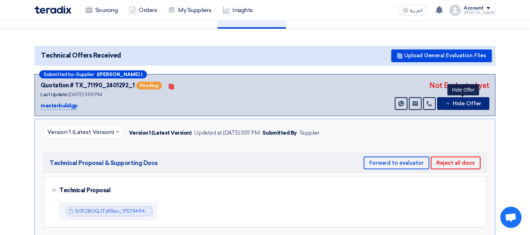
click at [460, 102] on span "Hide Offer" at bounding box center [467, 103] width 29 height 5
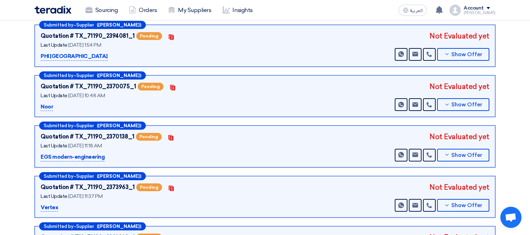
scroll to position [0, 0]
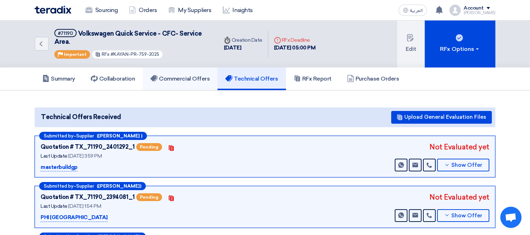
click at [186, 75] on h5 "Commercial Offers" at bounding box center [179, 78] width 59 height 7
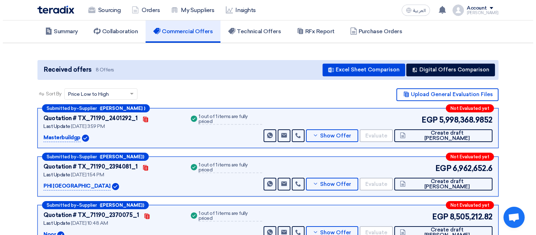
scroll to position [46, 0]
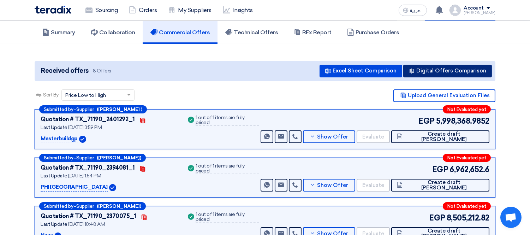
click at [429, 70] on button "Digital Offers Comparison" at bounding box center [447, 71] width 89 height 13
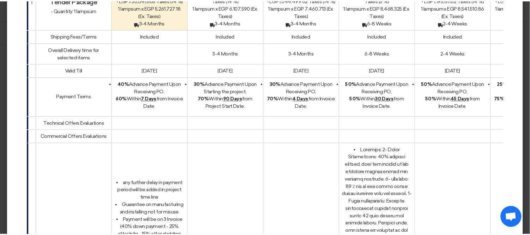
scroll to position [0, 0]
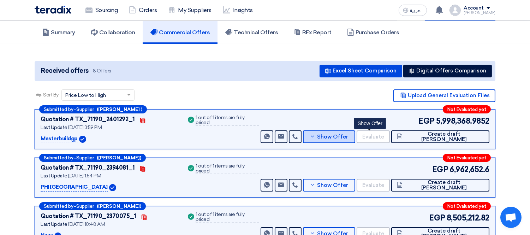
click at [348, 134] on span "Show Offer" at bounding box center [332, 136] width 31 height 5
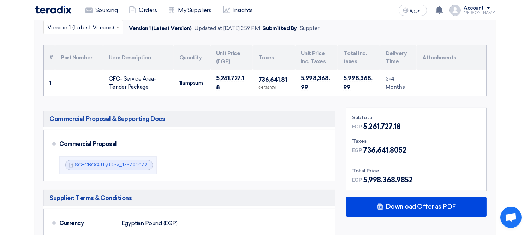
scroll to position [184, 0]
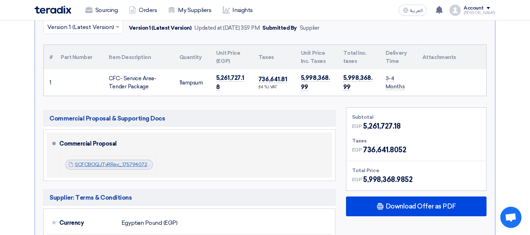
click at [118, 165] on link "SCFCBOQJTyRRev_1757940724472.pdf" at bounding box center [122, 164] width 94 height 6
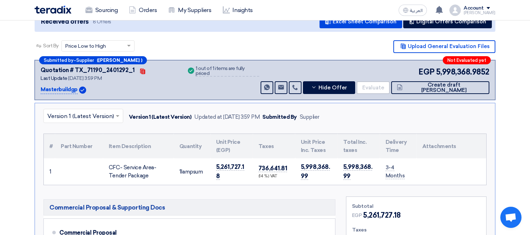
scroll to position [80, 0]
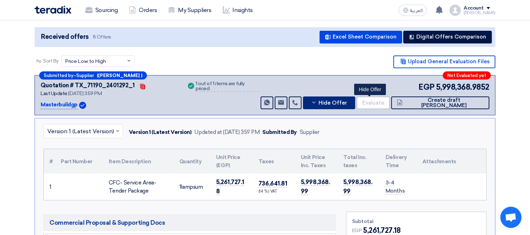
click at [347, 100] on span "Hide Offer" at bounding box center [332, 102] width 29 height 5
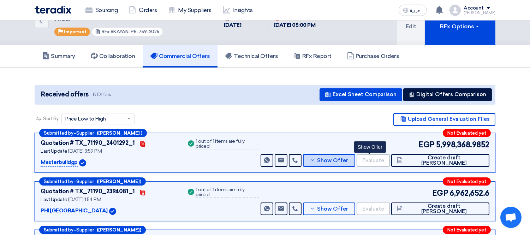
scroll to position [6, 0]
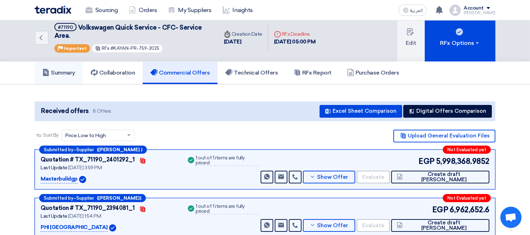
click at [61, 69] on h5 "Summary" at bounding box center [58, 72] width 33 height 7
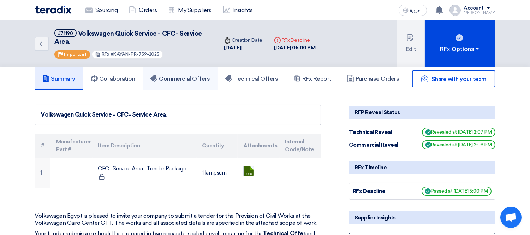
click at [197, 75] on h5 "Commercial Offers" at bounding box center [179, 78] width 59 height 7
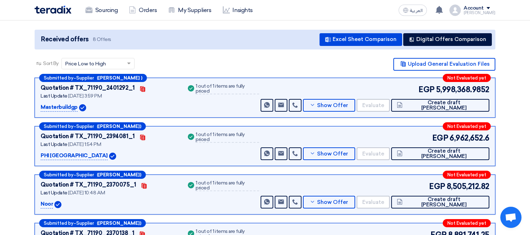
scroll to position [78, 0]
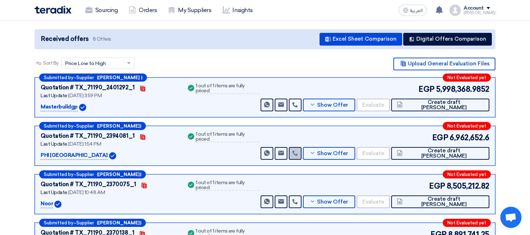
click at [298, 150] on icon at bounding box center [295, 153] width 6 height 6
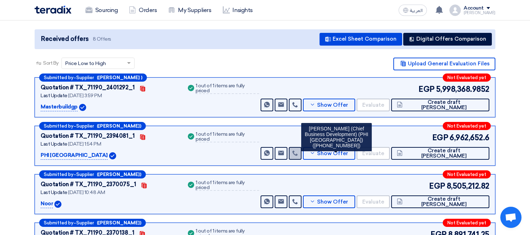
click at [298, 150] on icon at bounding box center [295, 153] width 6 height 6
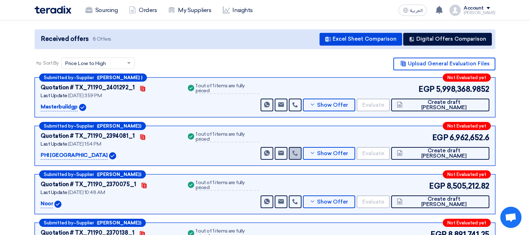
click at [298, 150] on icon at bounding box center [295, 153] width 6 height 6
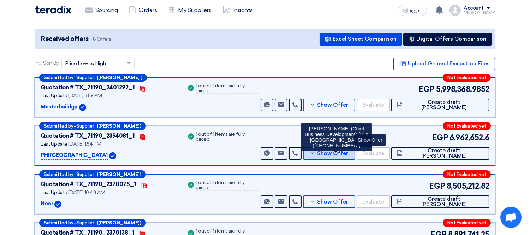
click at [348, 151] on span "Show Offer" at bounding box center [332, 153] width 31 height 5
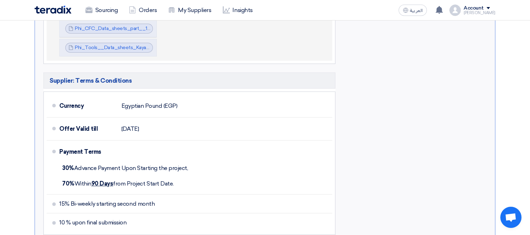
scroll to position [502, 0]
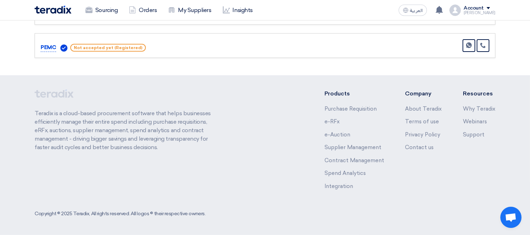
scroll to position [445, 0]
click at [228, 152] on div "Teradix is a cloud-based procurement software that helps businesses efficiently…" at bounding box center [265, 146] width 461 height 112
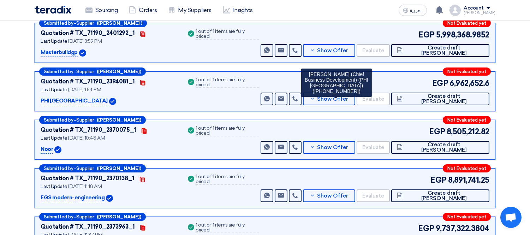
scroll to position [157, 0]
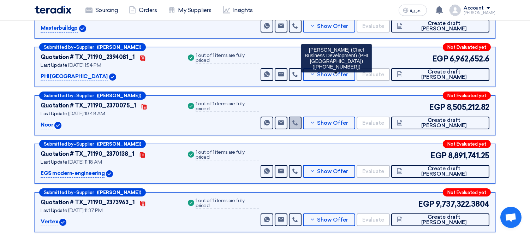
click at [298, 121] on icon at bounding box center [295, 123] width 6 height 6
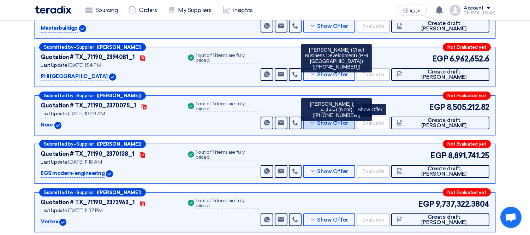
click at [355, 125] on button "Show Offer" at bounding box center [329, 123] width 52 height 13
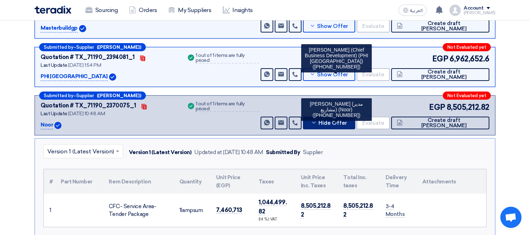
scroll to position [314, 0]
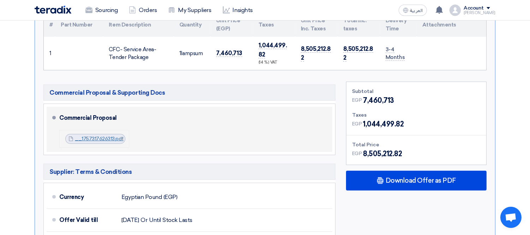
click at [93, 136] on link "__1757317626313.pdf" at bounding box center [99, 139] width 49 height 6
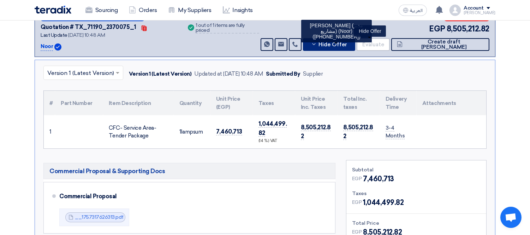
click at [347, 42] on span "Hide Offer" at bounding box center [332, 44] width 29 height 5
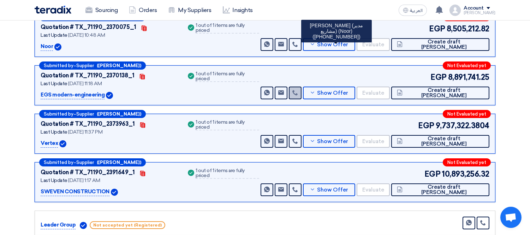
click at [298, 93] on icon at bounding box center [295, 93] width 6 height 6
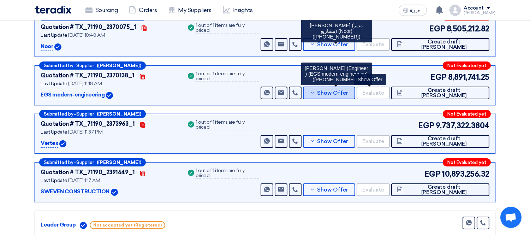
click at [348, 91] on span "Show Offer" at bounding box center [332, 92] width 31 height 5
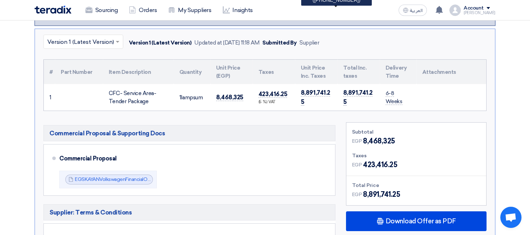
scroll to position [392, 0]
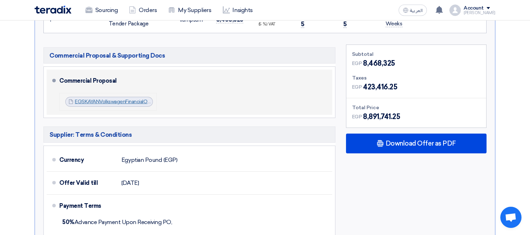
click at [109, 102] on link "EGSKAYANVolkswagenFinancialOffer_1757318723081.zip" at bounding box center [137, 102] width 125 height 6
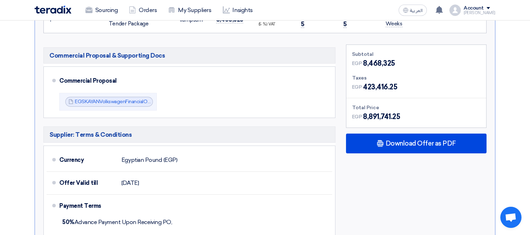
scroll to position [235, 0]
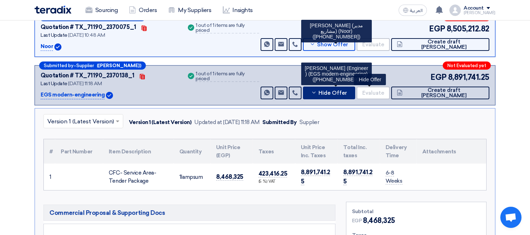
click at [355, 92] on button "Hide Offer" at bounding box center [329, 93] width 52 height 13
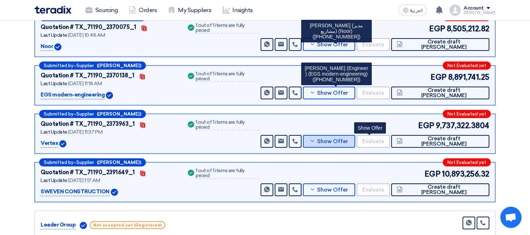
click at [348, 139] on span "Show Offer" at bounding box center [332, 141] width 31 height 5
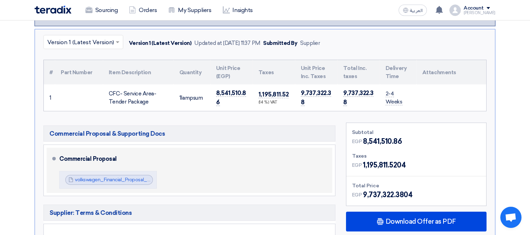
scroll to position [392, 0]
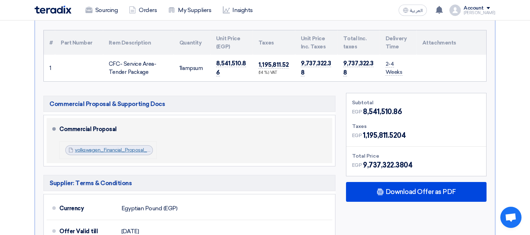
click at [106, 149] on link "volkswagen_Financial_Proposal_1757363741076.pdf" at bounding box center [133, 150] width 116 height 6
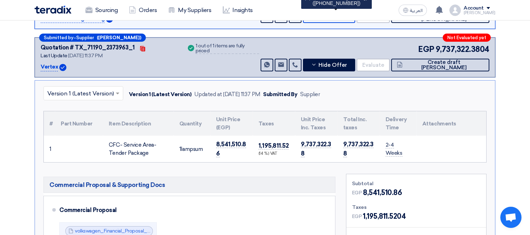
scroll to position [235, 0]
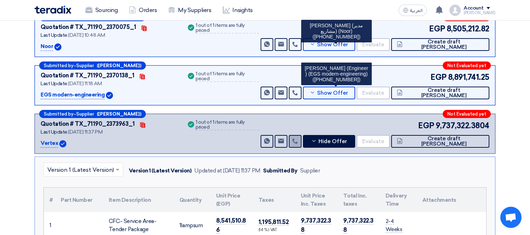
click at [302, 138] on link at bounding box center [295, 141] width 13 height 13
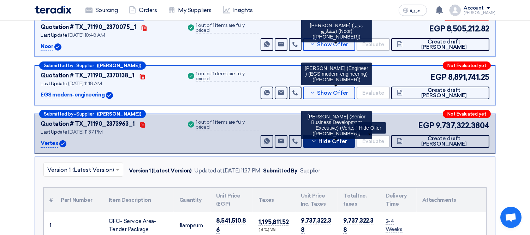
click at [317, 138] on icon at bounding box center [314, 141] width 6 height 6
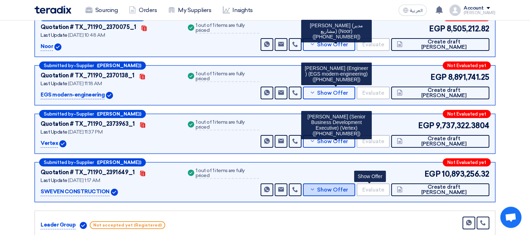
click at [348, 191] on span "Show Offer" at bounding box center [332, 189] width 31 height 5
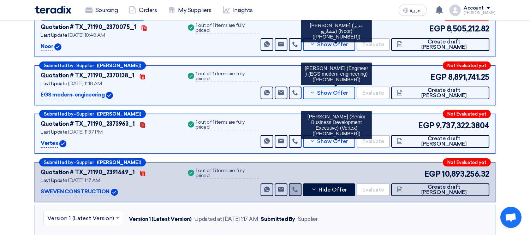
click at [298, 187] on use at bounding box center [294, 189] width 5 height 5
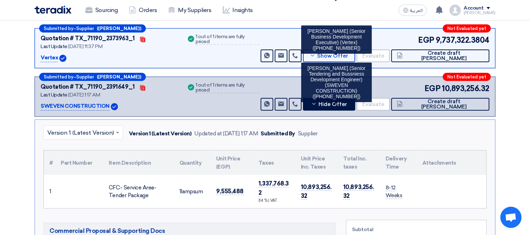
scroll to position [319, 0]
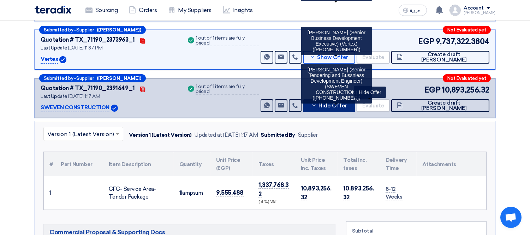
click at [347, 103] on span "Hide Offer" at bounding box center [332, 105] width 29 height 5
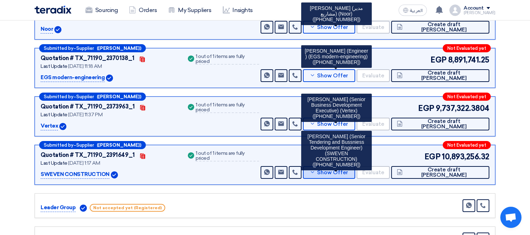
scroll to position [241, 0]
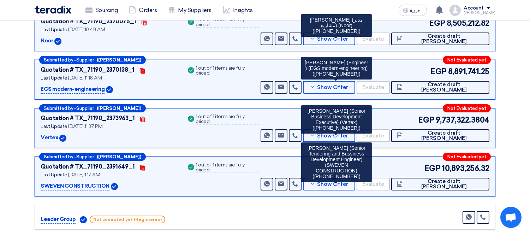
click at [363, 79] on bs-tooltip-container "[PERSON_NAME] (Engineer ) (EGS modern-engineering) ([PHONE_NUMBER])" at bounding box center [336, 67] width 71 height 25
click at [348, 85] on span "Show Offer" at bounding box center [332, 87] width 31 height 5
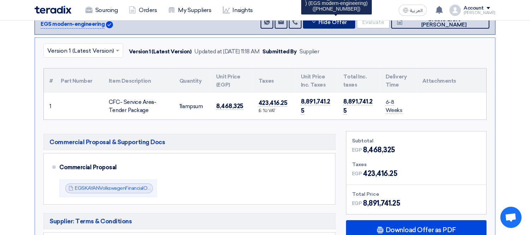
scroll to position [162, 0]
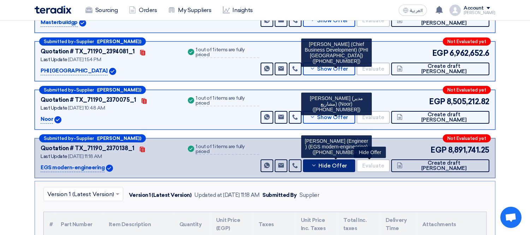
click at [347, 163] on span "Hide Offer" at bounding box center [332, 165] width 29 height 5
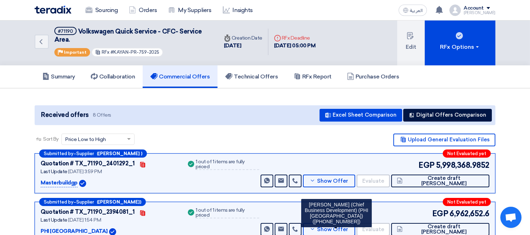
scroll to position [0, 0]
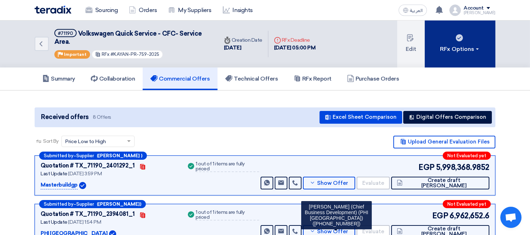
click at [472, 47] on div "RFx Options" at bounding box center [460, 49] width 40 height 8
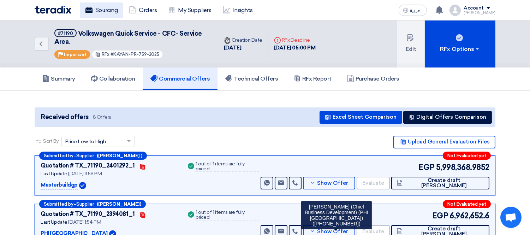
click at [109, 11] on link "Sourcing" at bounding box center [101, 10] width 43 height 16
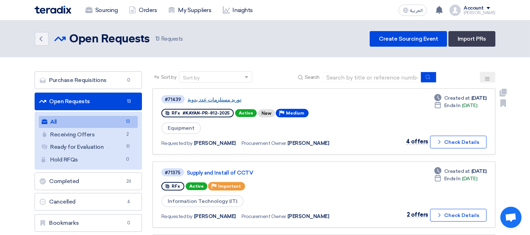
click at [222, 98] on link "توريد مستلزمات عدد يدوية" at bounding box center [275, 99] width 177 height 6
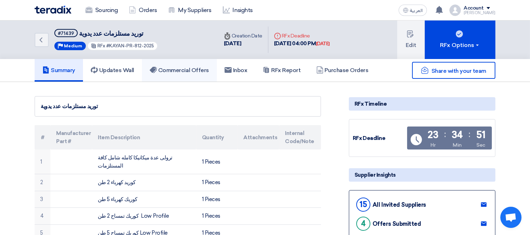
click at [193, 72] on h5 "Commercial Offers" at bounding box center [179, 70] width 59 height 7
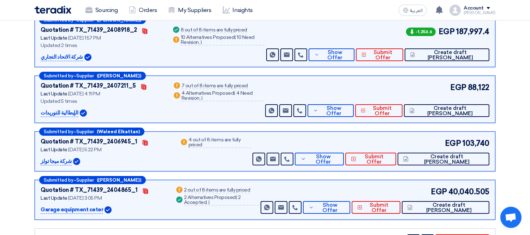
scroll to position [157, 0]
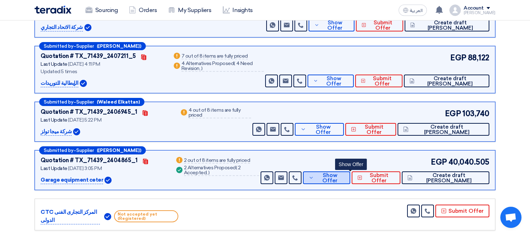
click at [345, 179] on span "Show Offer" at bounding box center [330, 178] width 29 height 11
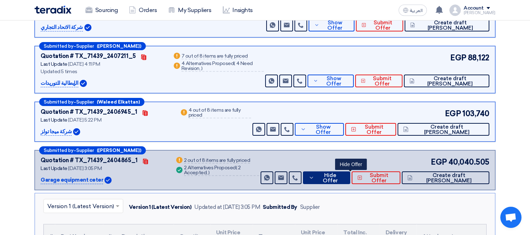
click at [345, 173] on span "Hide Offer" at bounding box center [330, 178] width 29 height 11
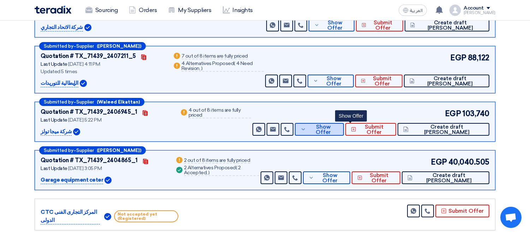
click at [338, 128] on span "Show Offer" at bounding box center [323, 129] width 30 height 11
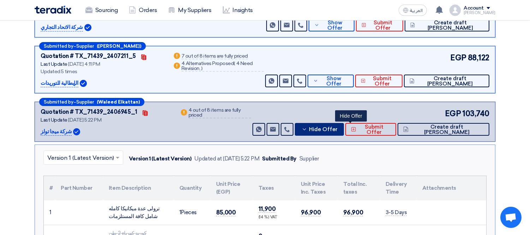
click at [338, 129] on span "Hide Offer" at bounding box center [323, 129] width 29 height 5
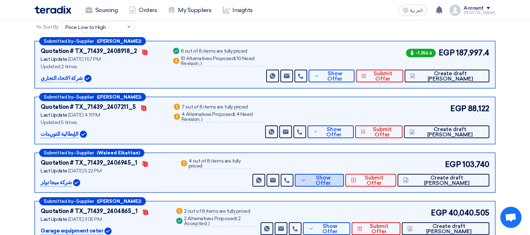
scroll to position [120, 0]
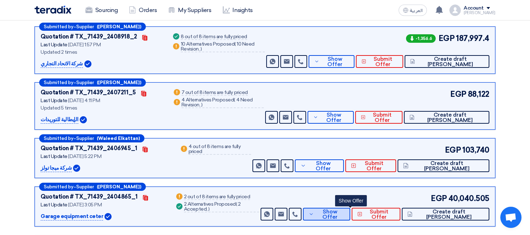
click at [344, 213] on span "Show Offer" at bounding box center [330, 214] width 29 height 11
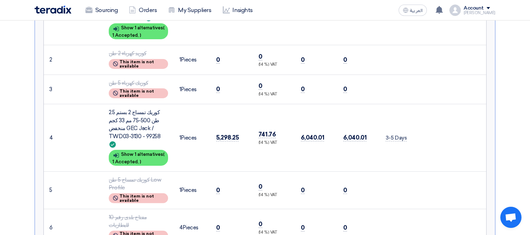
scroll to position [199, 0]
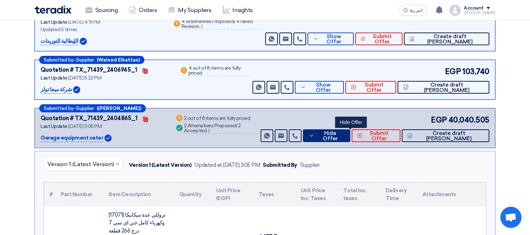
click at [345, 132] on span "Hide Offer" at bounding box center [330, 136] width 29 height 11
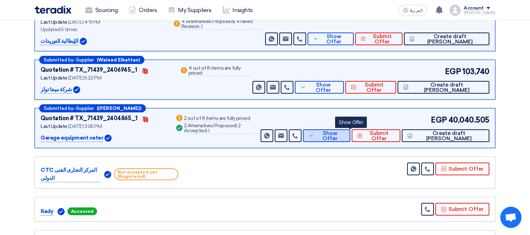
click at [339, 135] on button "Show Offer" at bounding box center [326, 135] width 47 height 13
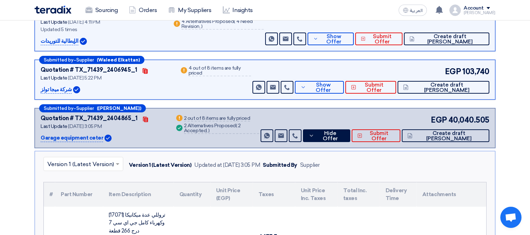
click at [98, 161] on input "text" at bounding box center [79, 165] width 65 height 12
click at [144, 168] on div "Version 1 (Latest Version)" at bounding box center [160, 165] width 63 height 8
click at [120, 166] on span at bounding box center [118, 164] width 9 height 8
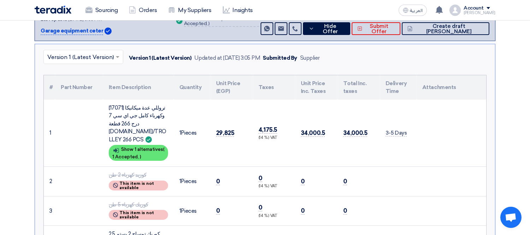
scroll to position [277, 0]
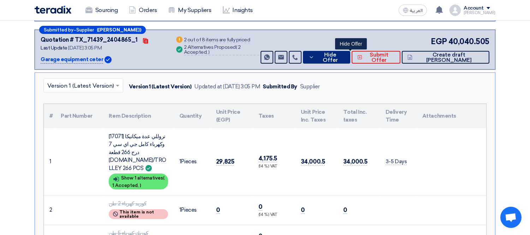
click at [349, 60] on button "Hide Offer" at bounding box center [326, 57] width 47 height 13
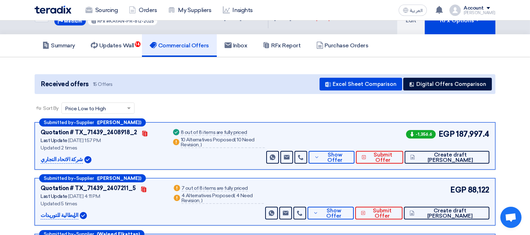
scroll to position [0, 0]
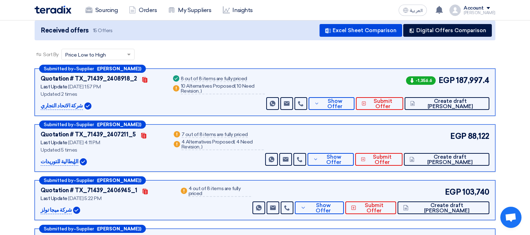
scroll to position [157, 0]
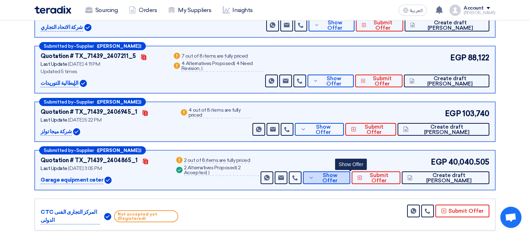
click at [347, 172] on button "Show Offer" at bounding box center [326, 177] width 47 height 13
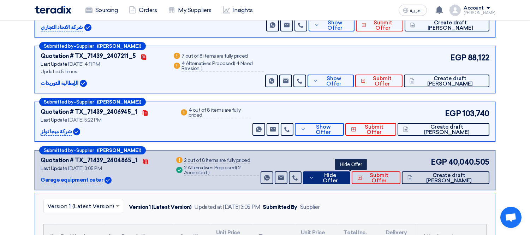
click at [345, 175] on span "Hide Offer" at bounding box center [330, 178] width 29 height 11
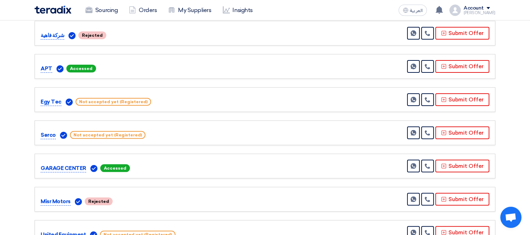
scroll to position [511, 0]
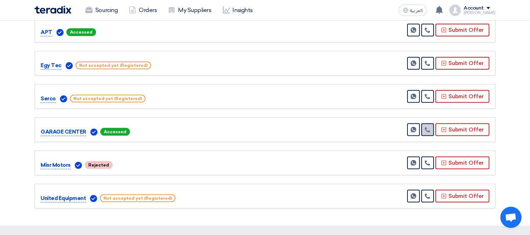
click at [430, 129] on icon at bounding box center [428, 130] width 6 height 6
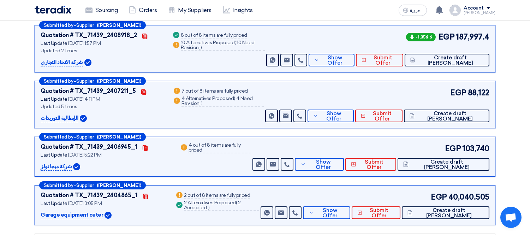
scroll to position [119, 0]
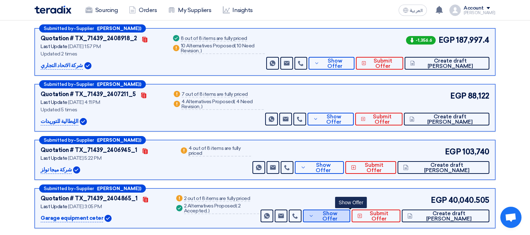
click at [345, 215] on span "Show Offer" at bounding box center [330, 216] width 29 height 11
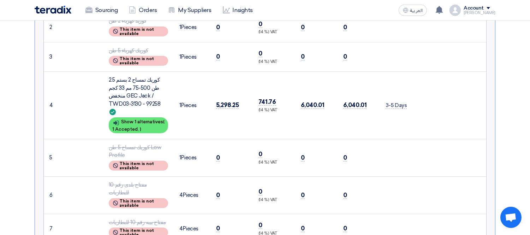
scroll to position [276, 0]
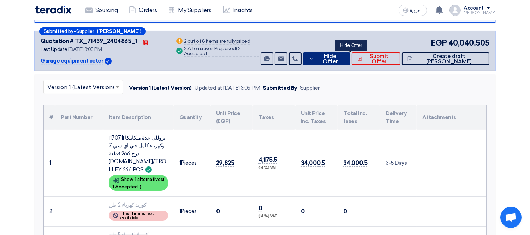
click at [350, 61] on button "Hide Offer" at bounding box center [326, 58] width 47 height 13
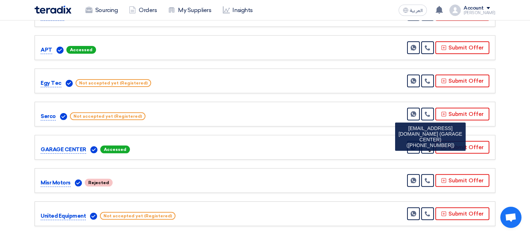
scroll to position [511, 0]
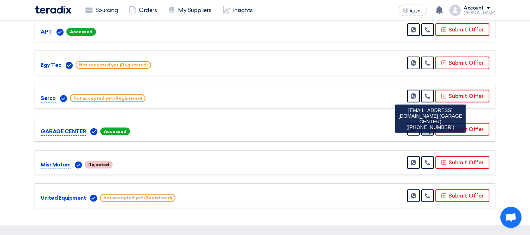
click at [428, 130] on icon at bounding box center [428, 129] width 6 height 6
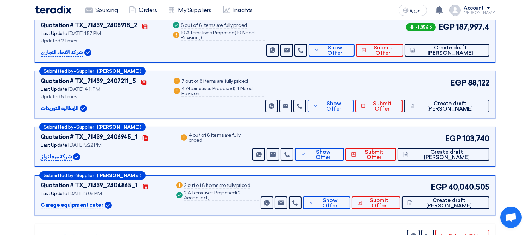
scroll to position [116, 0]
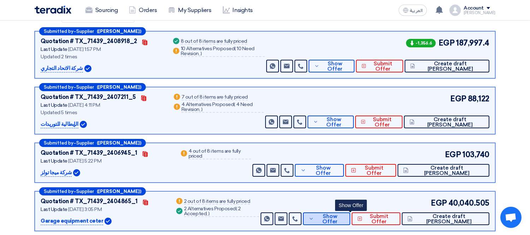
click at [345, 218] on span "Show Offer" at bounding box center [330, 219] width 29 height 11
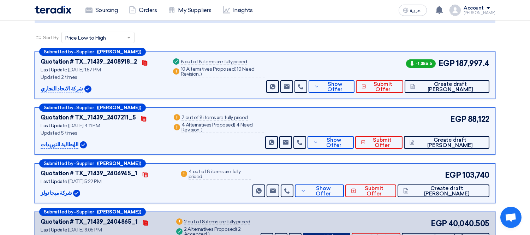
scroll to position [155, 0]
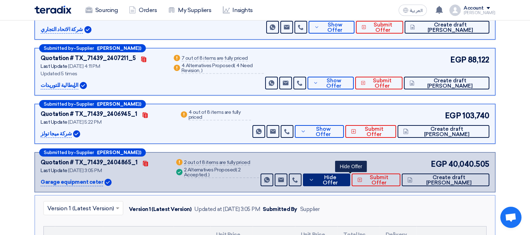
click at [345, 176] on span "Hide Offer" at bounding box center [330, 180] width 29 height 11
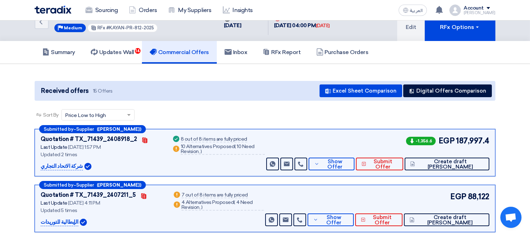
scroll to position [0, 0]
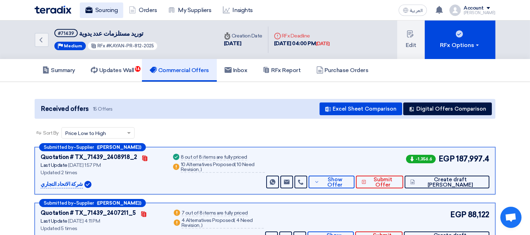
click at [97, 9] on link "Sourcing" at bounding box center [101, 10] width 43 height 16
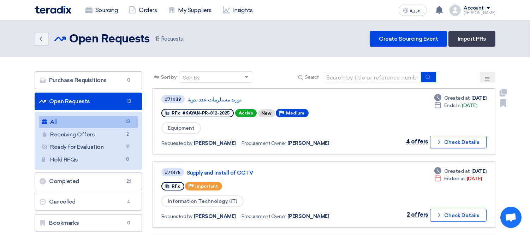
click at [219, 94] on div "#71439 توريد مستلزمات عدد يدوية" at bounding box center [263, 99] width 204 height 10
click at [219, 96] on link "توريد مستلزمات عدد يدوية" at bounding box center [275, 99] width 177 height 6
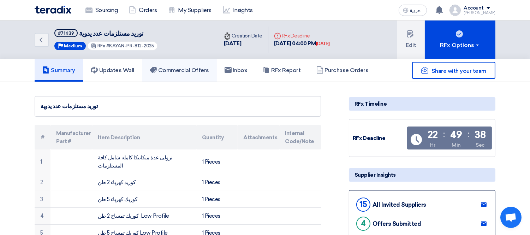
click at [185, 69] on h5 "Commercial Offers" at bounding box center [179, 70] width 59 height 7
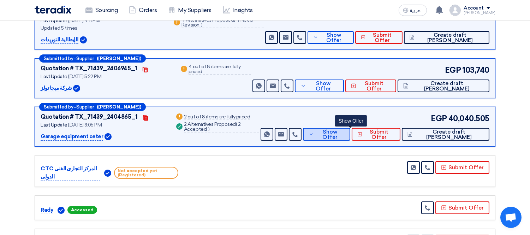
scroll to position [122, 0]
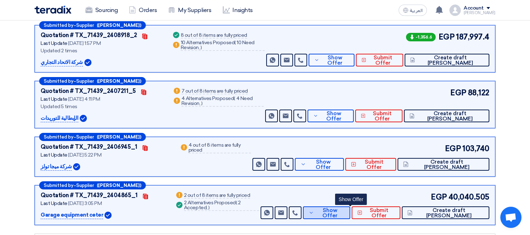
click at [345, 213] on span "Show Offer" at bounding box center [330, 213] width 29 height 11
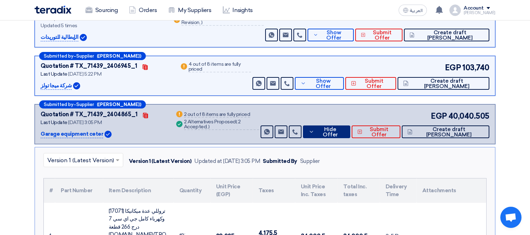
scroll to position [200, 0]
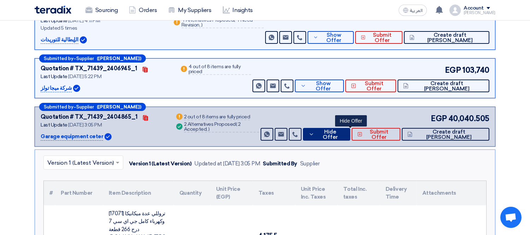
click at [345, 135] on span "Hide Offer" at bounding box center [330, 134] width 29 height 11
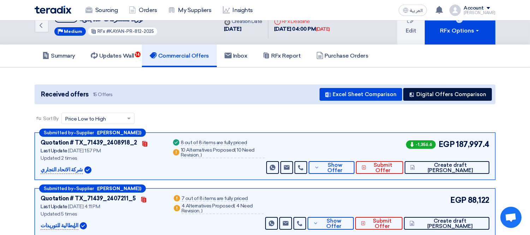
scroll to position [0, 0]
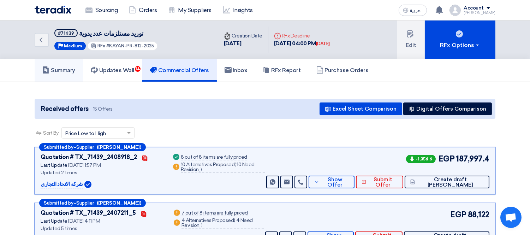
click at [63, 64] on link "Summary" at bounding box center [59, 70] width 48 height 23
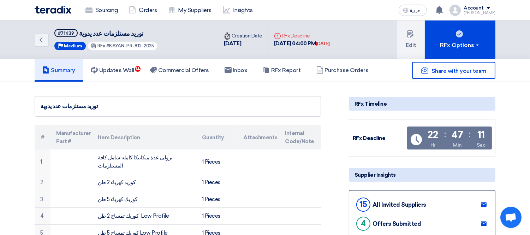
click at [330, 44] on div "[DATE]" at bounding box center [323, 43] width 14 height 7
click at [185, 69] on h5 "Commercial Offers" at bounding box center [179, 70] width 59 height 7
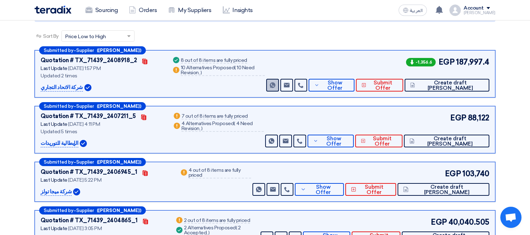
scroll to position [78, 0]
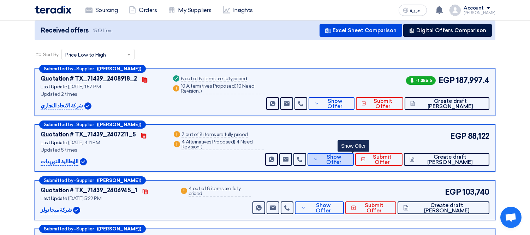
click at [318, 157] on icon at bounding box center [315, 159] width 5 height 6
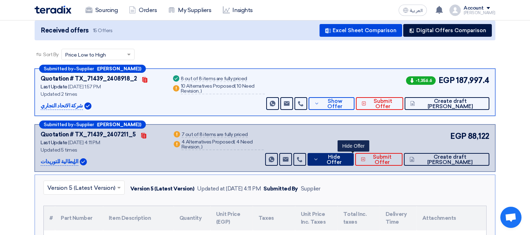
click at [349, 162] on button "Hide Offer" at bounding box center [331, 159] width 46 height 13
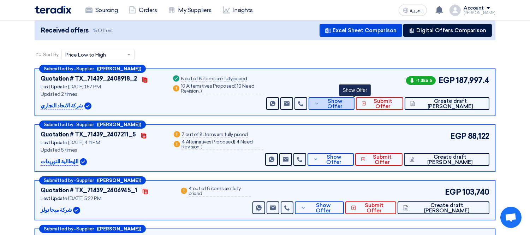
click at [349, 101] on span "Show Offer" at bounding box center [335, 104] width 28 height 11
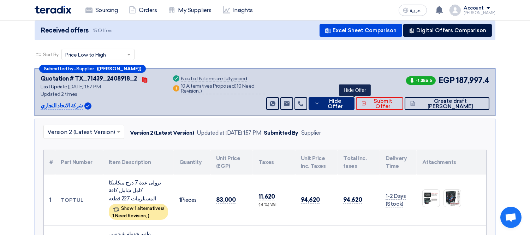
click at [349, 102] on span "Hide Offer" at bounding box center [335, 104] width 27 height 11
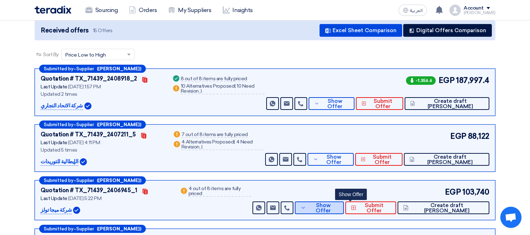
click at [338, 209] on span "Show Offer" at bounding box center [323, 208] width 30 height 11
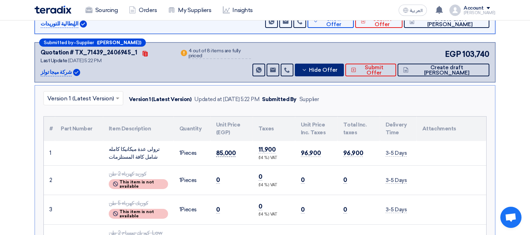
scroll to position [235, 0]
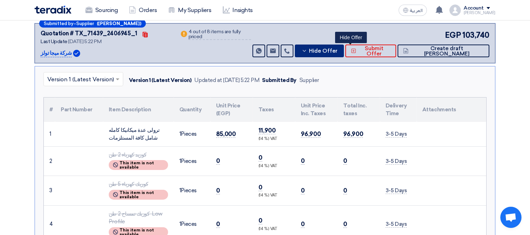
click at [338, 52] on span "Hide Offer" at bounding box center [323, 50] width 29 height 5
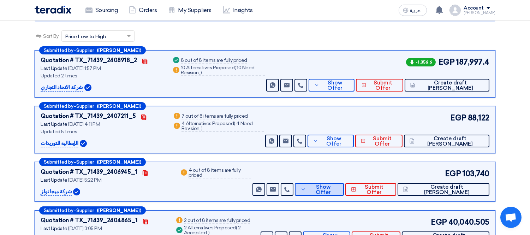
scroll to position [78, 0]
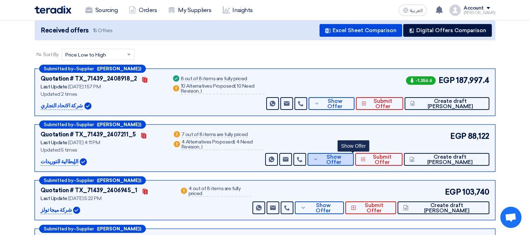
click at [353, 154] on button "Show Offer" at bounding box center [331, 159] width 46 height 13
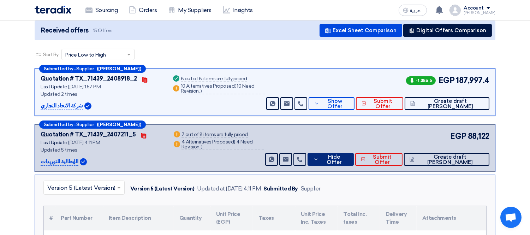
scroll to position [157, 0]
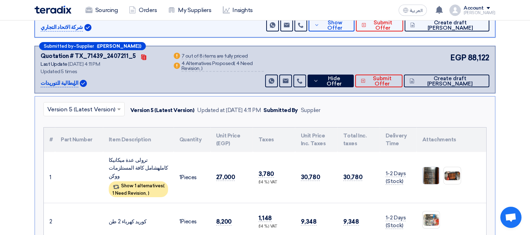
click at [437, 169] on img at bounding box center [431, 175] width 17 height 29
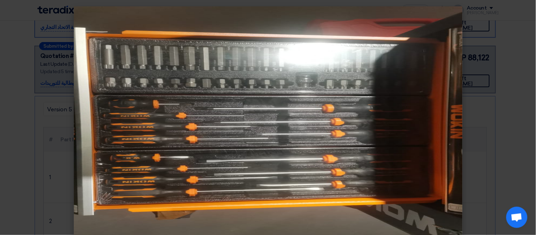
click at [24, 127] on modal-container at bounding box center [268, 117] width 536 height 235
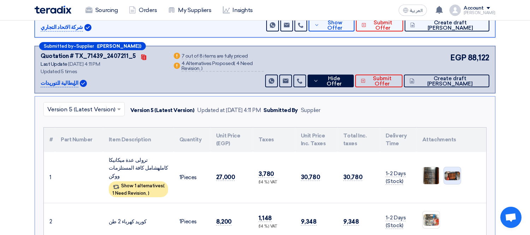
click at [453, 171] on img at bounding box center [452, 176] width 17 height 10
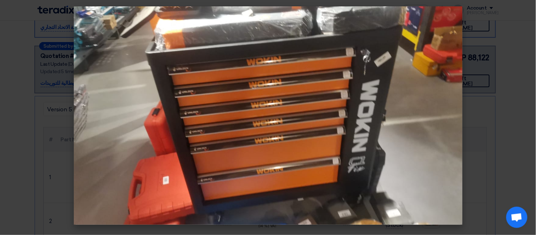
click at [41, 125] on modal-container at bounding box center [268, 117] width 536 height 235
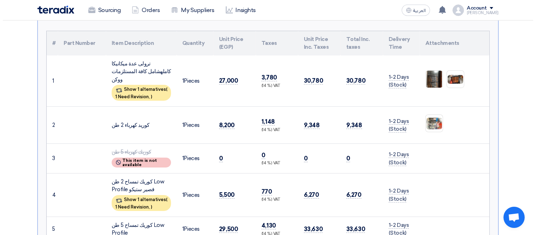
scroll to position [235, 0]
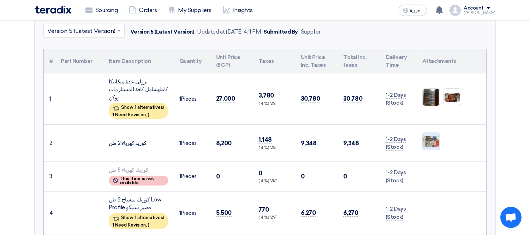
click at [432, 135] on img at bounding box center [431, 141] width 17 height 13
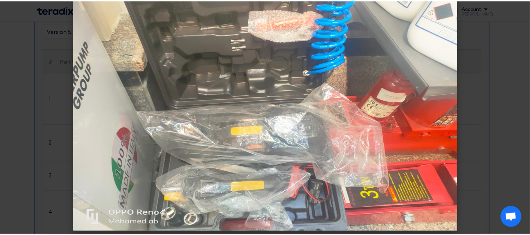
scroll to position [12, 0]
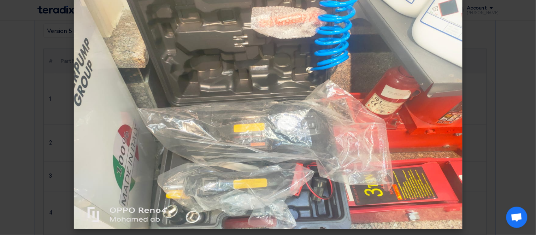
click at [36, 133] on modal-container at bounding box center [268, 117] width 536 height 235
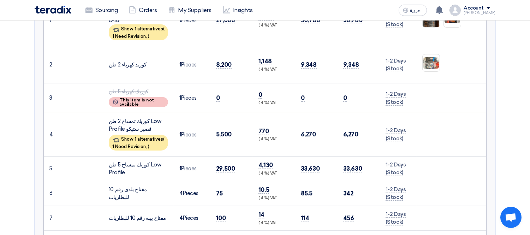
scroll to position [471, 0]
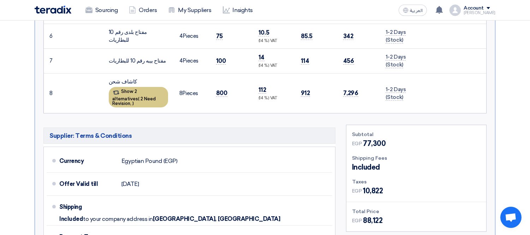
click at [152, 87] on div "Show 2 alternatives ( 2 Need Revision, )" at bounding box center [138, 97] width 59 height 20
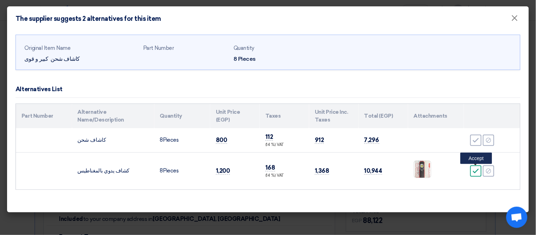
click at [472, 172] on icon "Accept" at bounding box center [475, 171] width 6 height 6
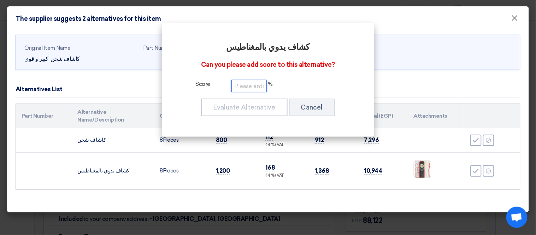
click at [256, 86] on input "number" at bounding box center [248, 86] width 35 height 12
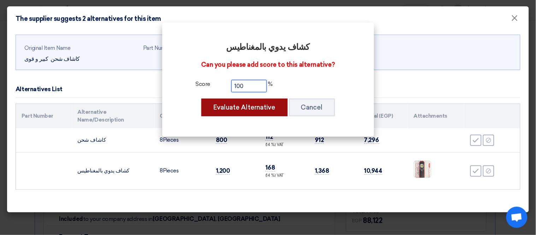
type input "100"
click at [239, 112] on button "Evaluate Alternative" at bounding box center [244, 108] width 86 height 18
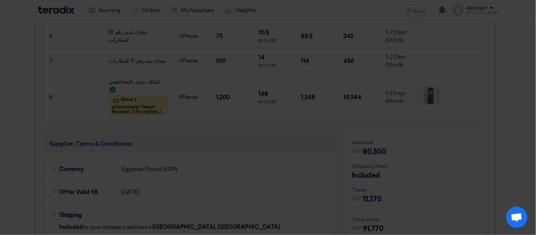
click at [486, 141] on tbody "كاشاف شحن 8 Pieces 800 112 (14 %) VAT 912 7,296 Accept Reject 8" at bounding box center [268, 141] width 504 height 61
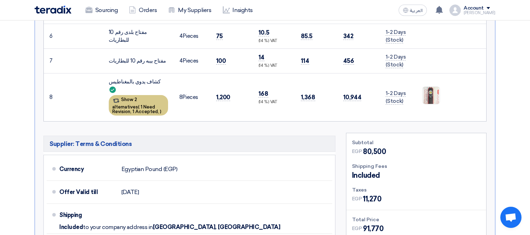
click at [122, 104] on span "1 Need Revision," at bounding box center [133, 109] width 43 height 10
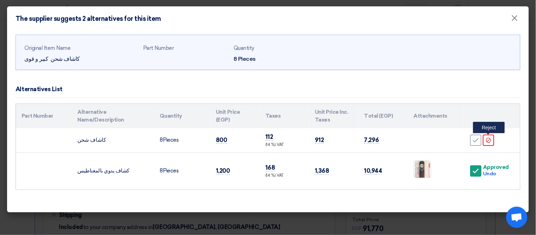
click at [490, 142] on icon "Reject" at bounding box center [488, 140] width 6 height 6
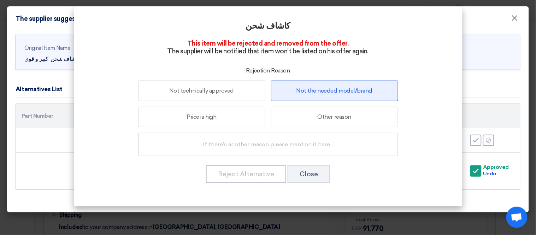
click at [340, 94] on label "Not the needed model/brand" at bounding box center [334, 91] width 127 height 20
click at [337, 93] on input "Not the needed model/brand" at bounding box center [334, 90] width 5 height 5
radio input "true"
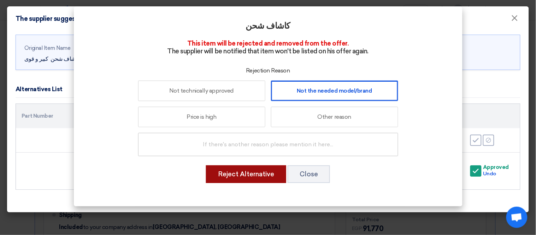
click at [234, 174] on button "Reject Alternative" at bounding box center [246, 174] width 80 height 18
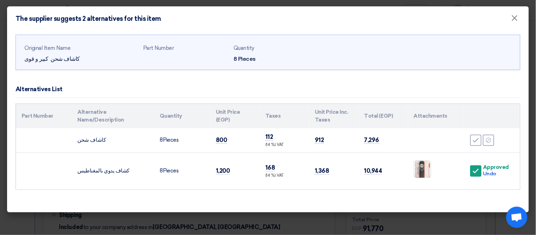
click at [0, 140] on modal-container "The supplier suggests 2 alternatives for this item × Original Item Name كاشاف ش…" at bounding box center [268, 117] width 536 height 235
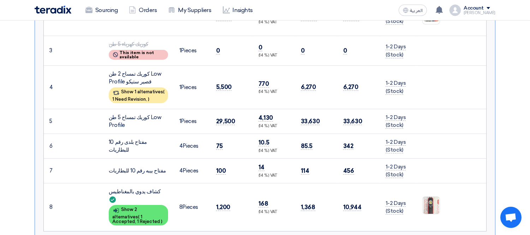
scroll to position [314, 0]
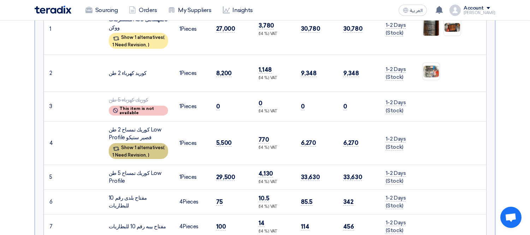
click at [119, 152] on span "1 Need Revision," at bounding box center [129, 154] width 35 height 5
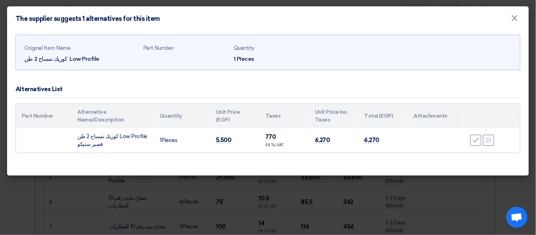
drag, startPoint x: 78, startPoint y: 145, endPoint x: 128, endPoint y: 135, distance: 50.9
click at [129, 135] on td "كوريك تمساح 2 طن Low Profile قصير ستيكو" at bounding box center [113, 140] width 82 height 24
click at [85, 144] on td "كوريك تمساح 2 طن Low Profile قصير ستيكو" at bounding box center [113, 140] width 82 height 24
click at [102, 145] on td "كوريك تمساح 2 طن Low Profile قصير ستيكو" at bounding box center [113, 140] width 82 height 24
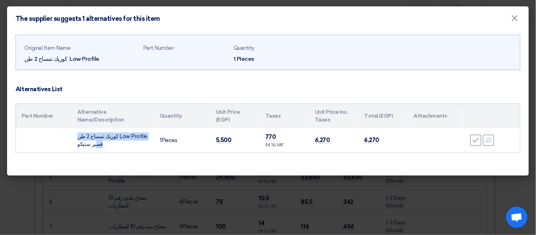
drag, startPoint x: 112, startPoint y: 135, endPoint x: 81, endPoint y: 135, distance: 30.7
click at [73, 142] on td "كوريك تمساح 2 طن Low Profile قصير ستيكو" at bounding box center [113, 140] width 82 height 24
click at [90, 137] on td "كوريك تمساح 2 طن Low Profile قصير ستيكو" at bounding box center [113, 140] width 82 height 24
drag, startPoint x: 112, startPoint y: 135, endPoint x: 77, endPoint y: 134, distance: 35.3
click at [77, 134] on td "كوريك تمساح 2 طن Low Profile قصير ستيكو" at bounding box center [113, 140] width 82 height 24
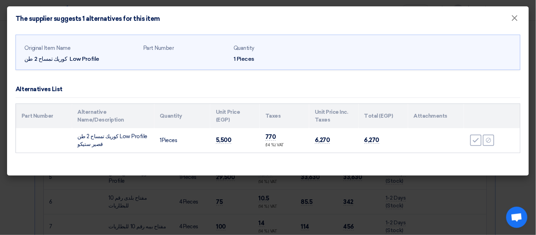
click at [95, 141] on td "كوريك تمساح 2 طن Low Profile قصير ستيكو" at bounding box center [113, 140] width 82 height 24
copy tr "كوريك تمساح 2 طن Low Profile قصير ستيكو"
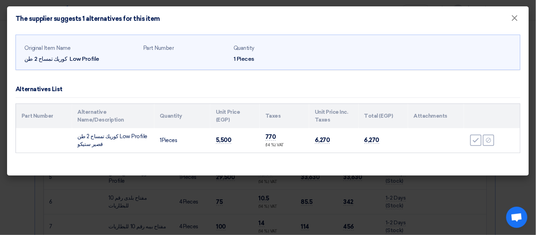
click at [36, 184] on modal-container "The supplier suggests 1 alternatives for this item × Original Item Name كوريك ت…" at bounding box center [268, 117] width 536 height 235
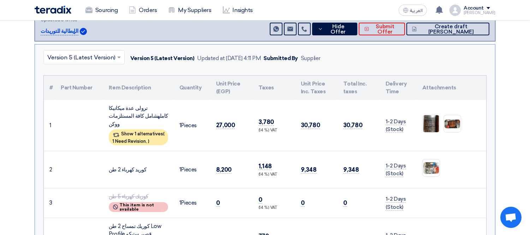
scroll to position [235, 0]
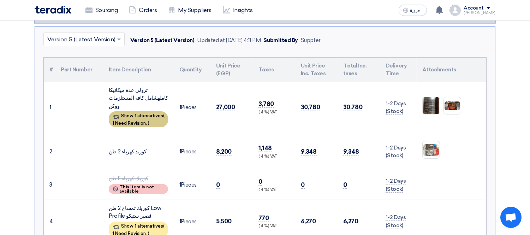
click at [142, 111] on div "Show 1 alternatives ( 1 Need Revision, )" at bounding box center [138, 119] width 59 height 16
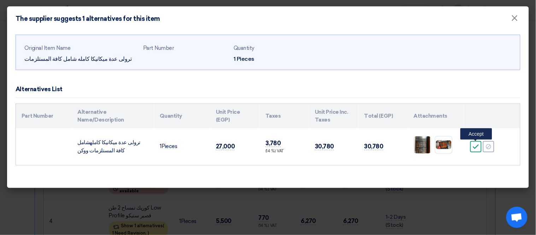
click at [474, 144] on icon "Accept" at bounding box center [475, 146] width 6 height 6
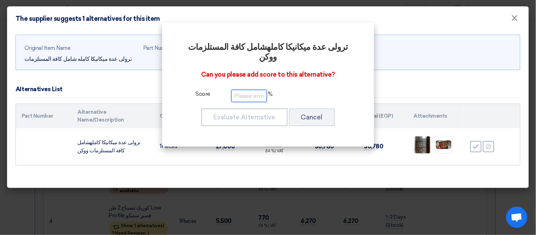
click at [239, 90] on input "number" at bounding box center [248, 96] width 35 height 12
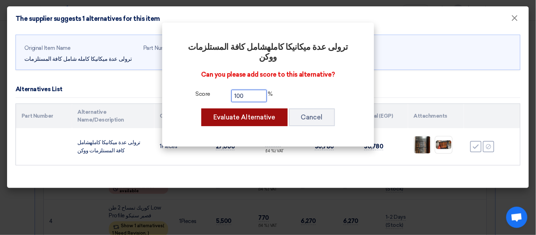
type input "100"
click at [240, 109] on button "Evaluate Alternative" at bounding box center [244, 117] width 86 height 18
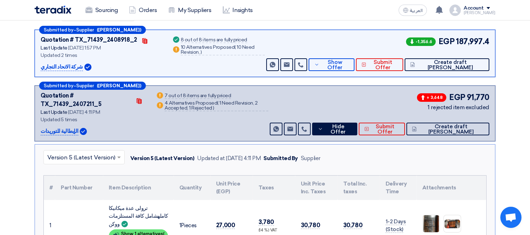
scroll to position [92, 0]
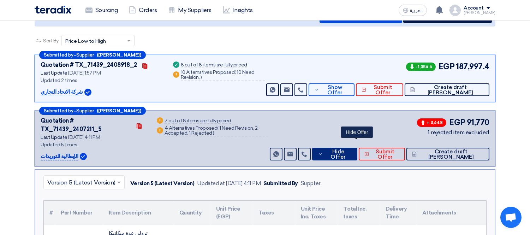
click at [350, 148] on button "Hide Offer" at bounding box center [334, 154] width 45 height 13
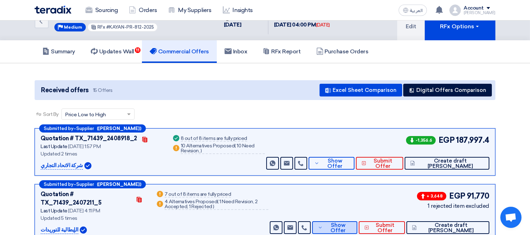
scroll to position [0, 0]
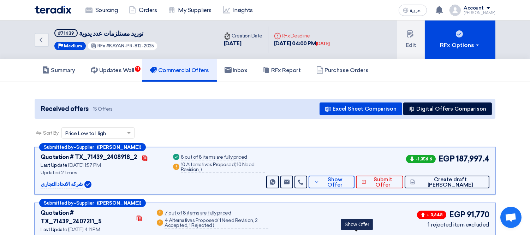
click at [298, 127] on div "Sort By Sort by × Price Low to High ×" at bounding box center [265, 137] width 461 height 20
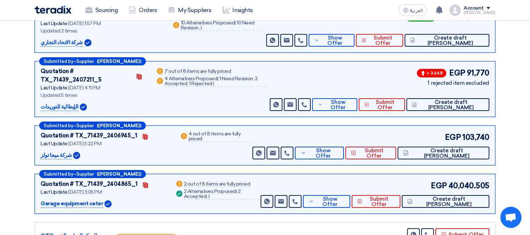
scroll to position [157, 0]
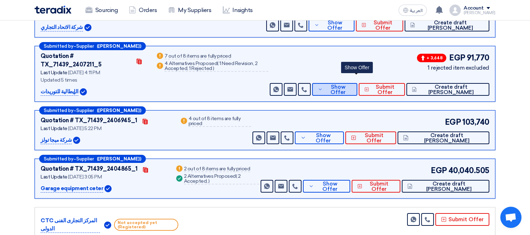
click at [357, 83] on button "Show Offer" at bounding box center [334, 89] width 45 height 13
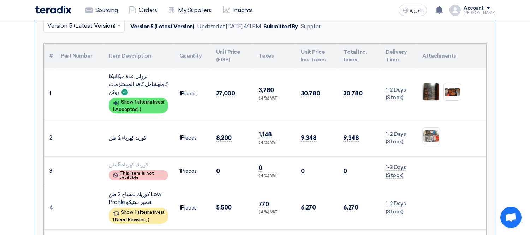
scroll to position [314, 0]
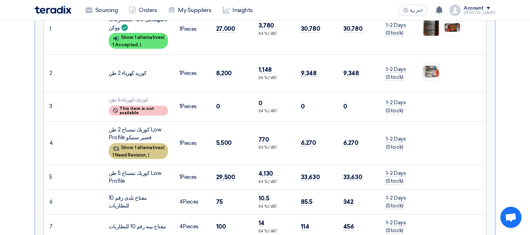
click at [148, 143] on div "Show 1 alternatives ( 1 Need Revision, )" at bounding box center [138, 151] width 59 height 16
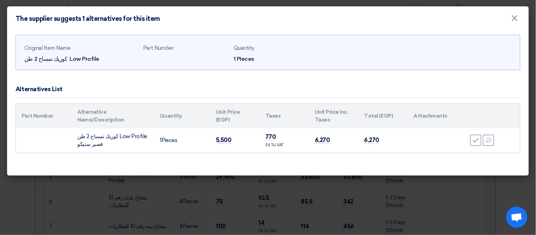
click at [461, 186] on modal-container "The supplier suggests 1 alternatives for this item × Original Item Name كوريك ت…" at bounding box center [268, 117] width 536 height 235
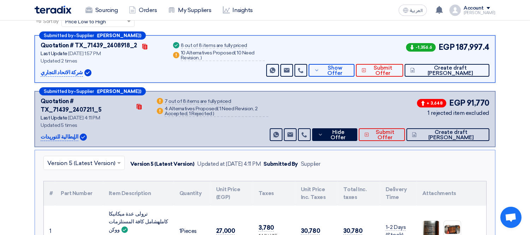
scroll to position [157, 0]
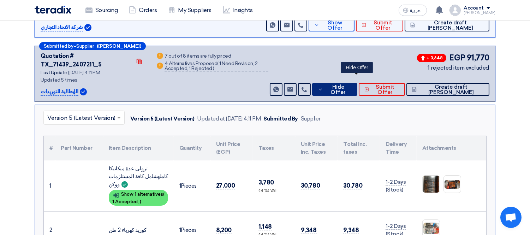
click at [351, 84] on span "Hide Offer" at bounding box center [338, 89] width 26 height 11
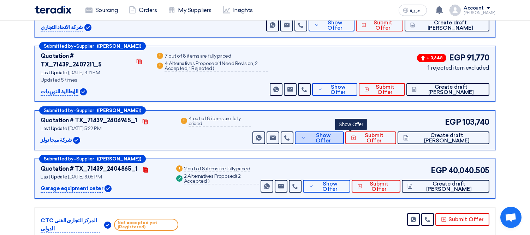
click at [344, 131] on button "Show Offer" at bounding box center [319, 137] width 49 height 13
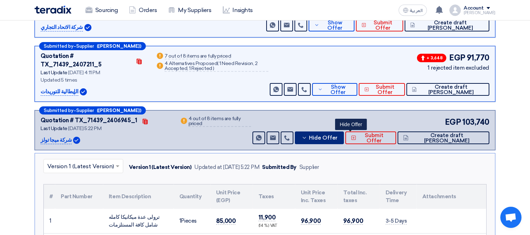
scroll to position [235, 0]
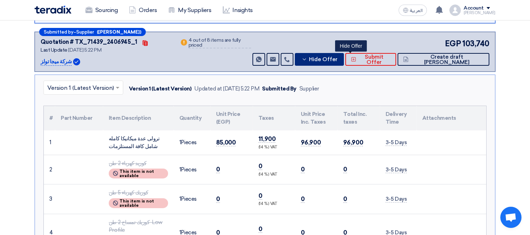
click at [338, 57] on span "Hide Offer" at bounding box center [323, 59] width 29 height 5
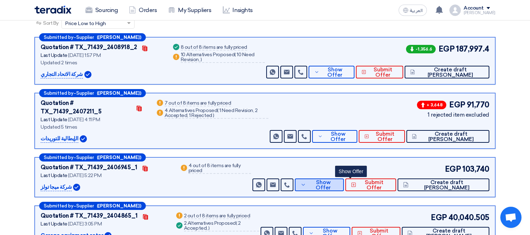
scroll to position [78, 0]
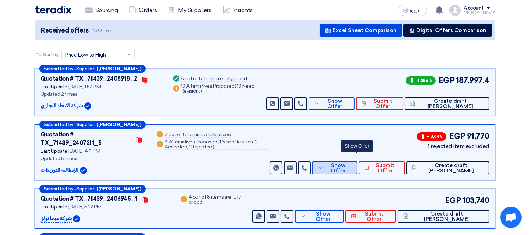
click at [323, 165] on icon at bounding box center [320, 168] width 5 height 6
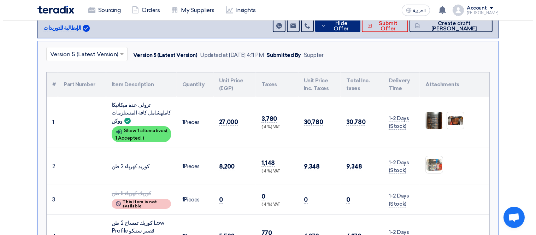
scroll to position [235, 0]
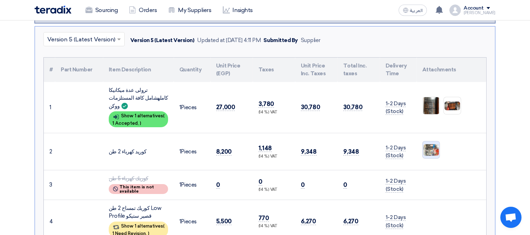
click at [431, 143] on img at bounding box center [431, 149] width 17 height 13
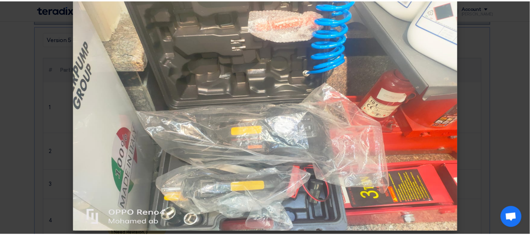
scroll to position [12, 0]
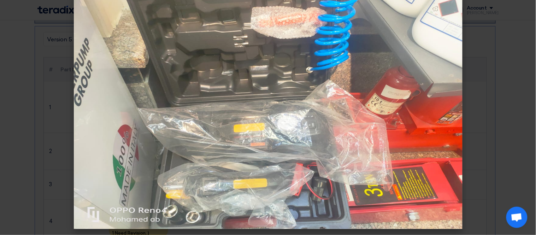
click at [29, 111] on modal-container at bounding box center [268, 117] width 536 height 235
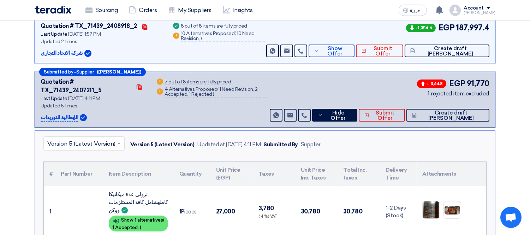
scroll to position [78, 0]
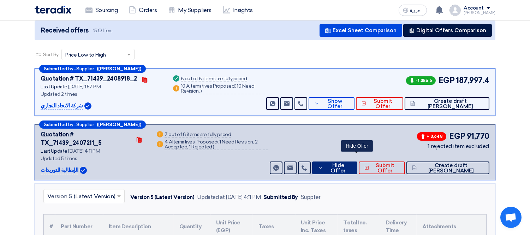
click at [351, 163] on span "Hide Offer" at bounding box center [338, 168] width 26 height 11
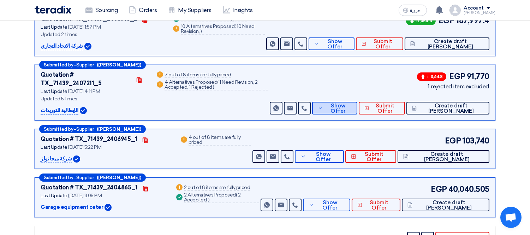
scroll to position [157, 0]
